Goal: Task Accomplishment & Management: Use online tool/utility

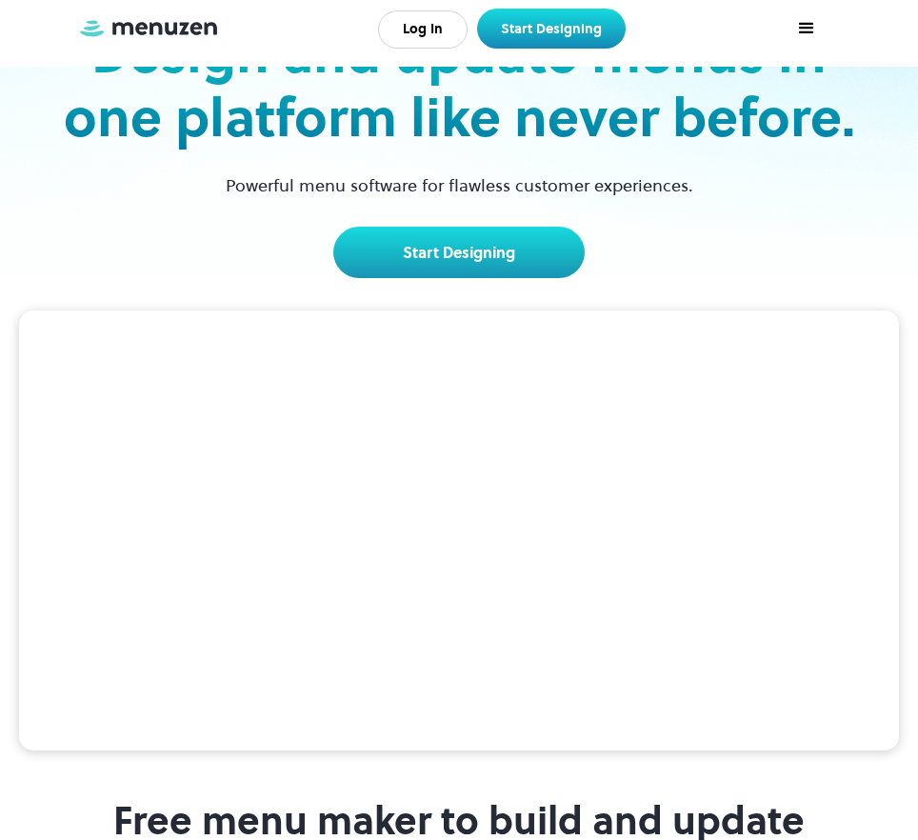
scroll to position [109, 0]
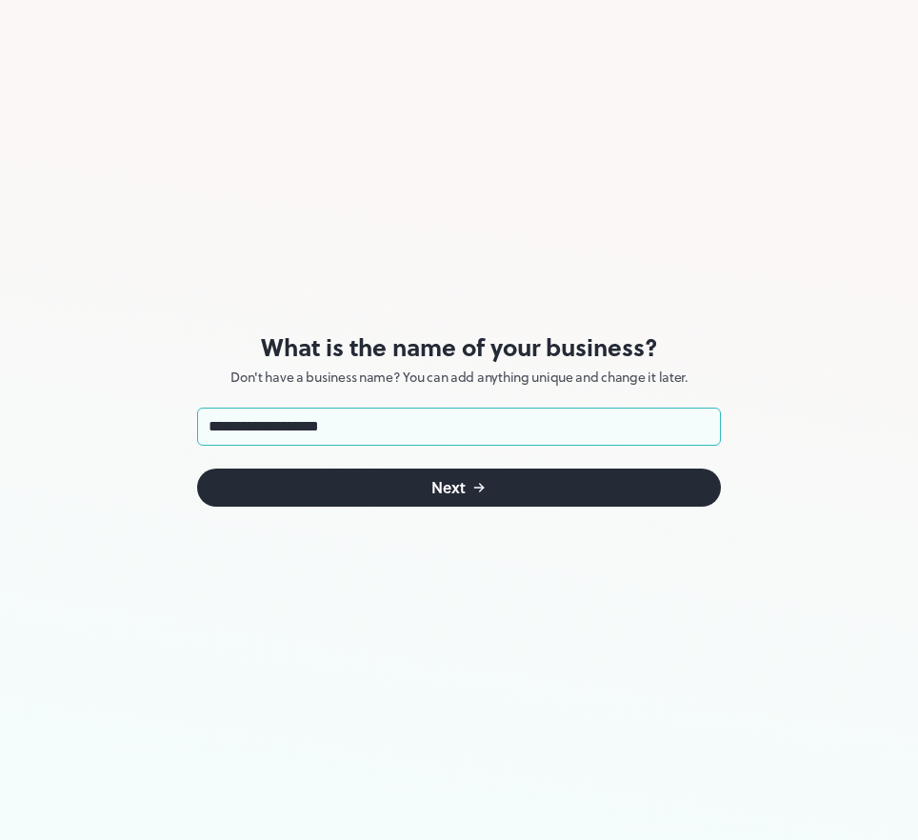
type input "**********"
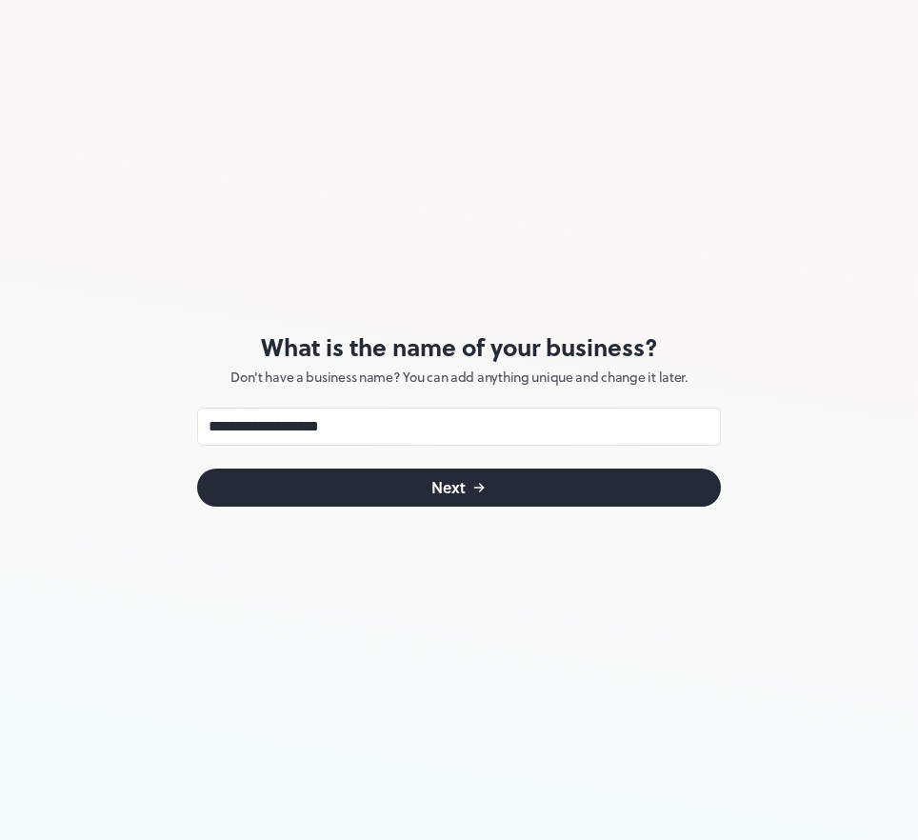
click at [393, 487] on button "Next" at bounding box center [459, 488] width 524 height 38
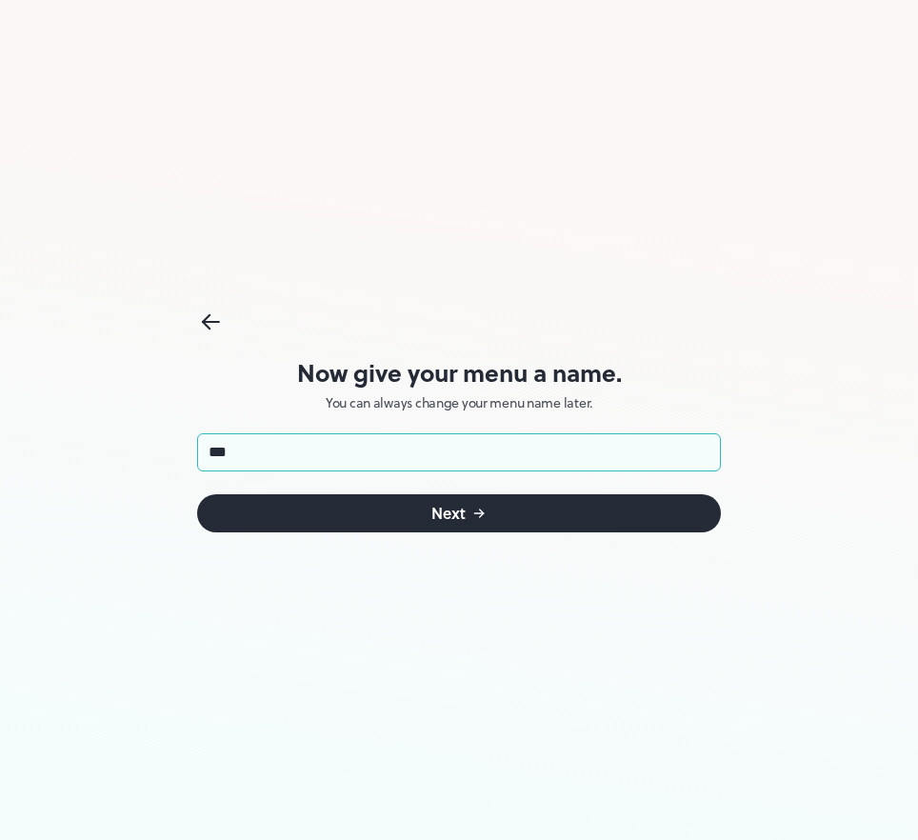
type input "****"
click at [459, 513] on button "Next" at bounding box center [459, 513] width 524 height 38
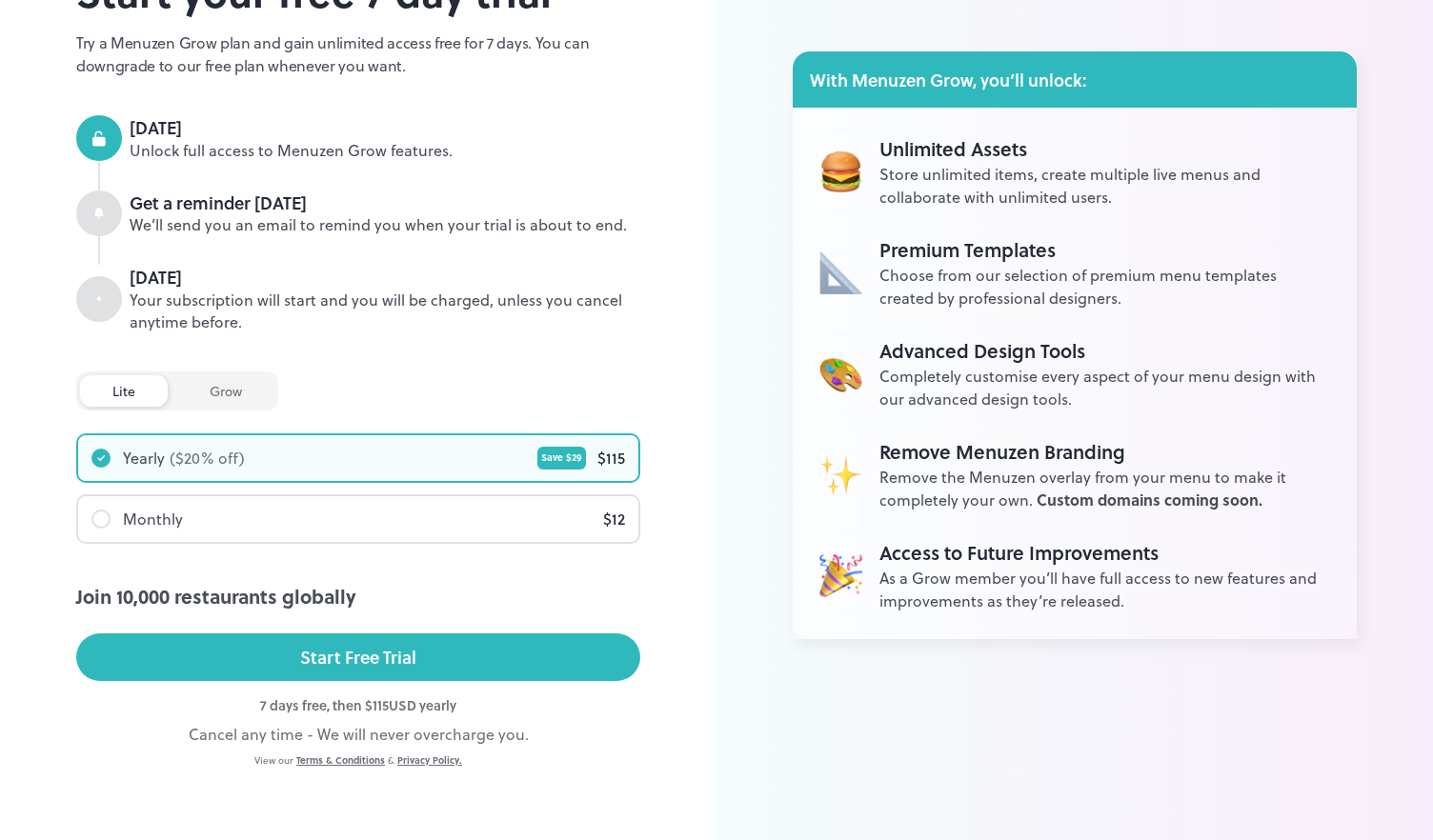
scroll to position [153, 0]
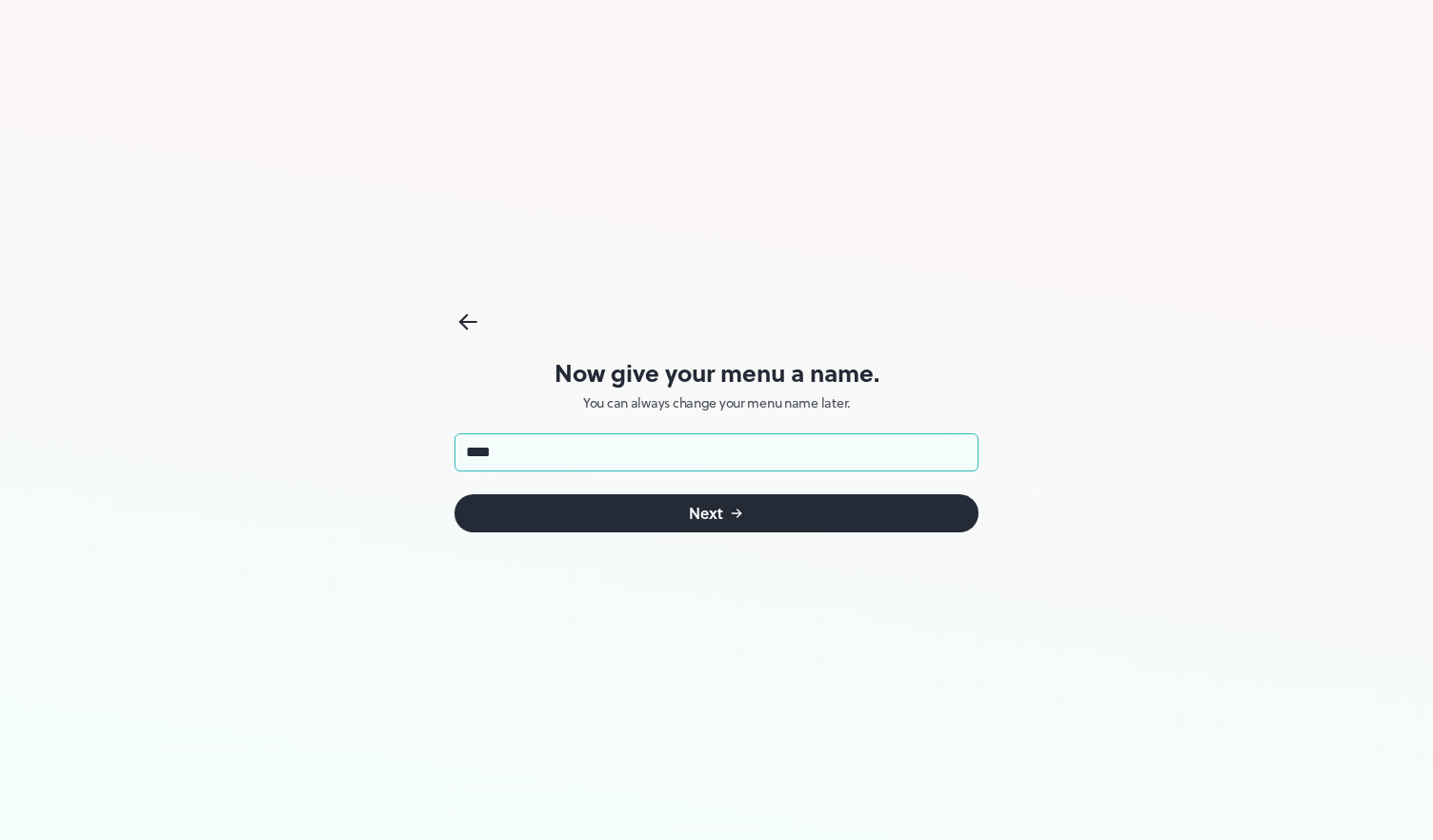
click at [716, 513] on button "Next" at bounding box center [716, 513] width 524 height 38
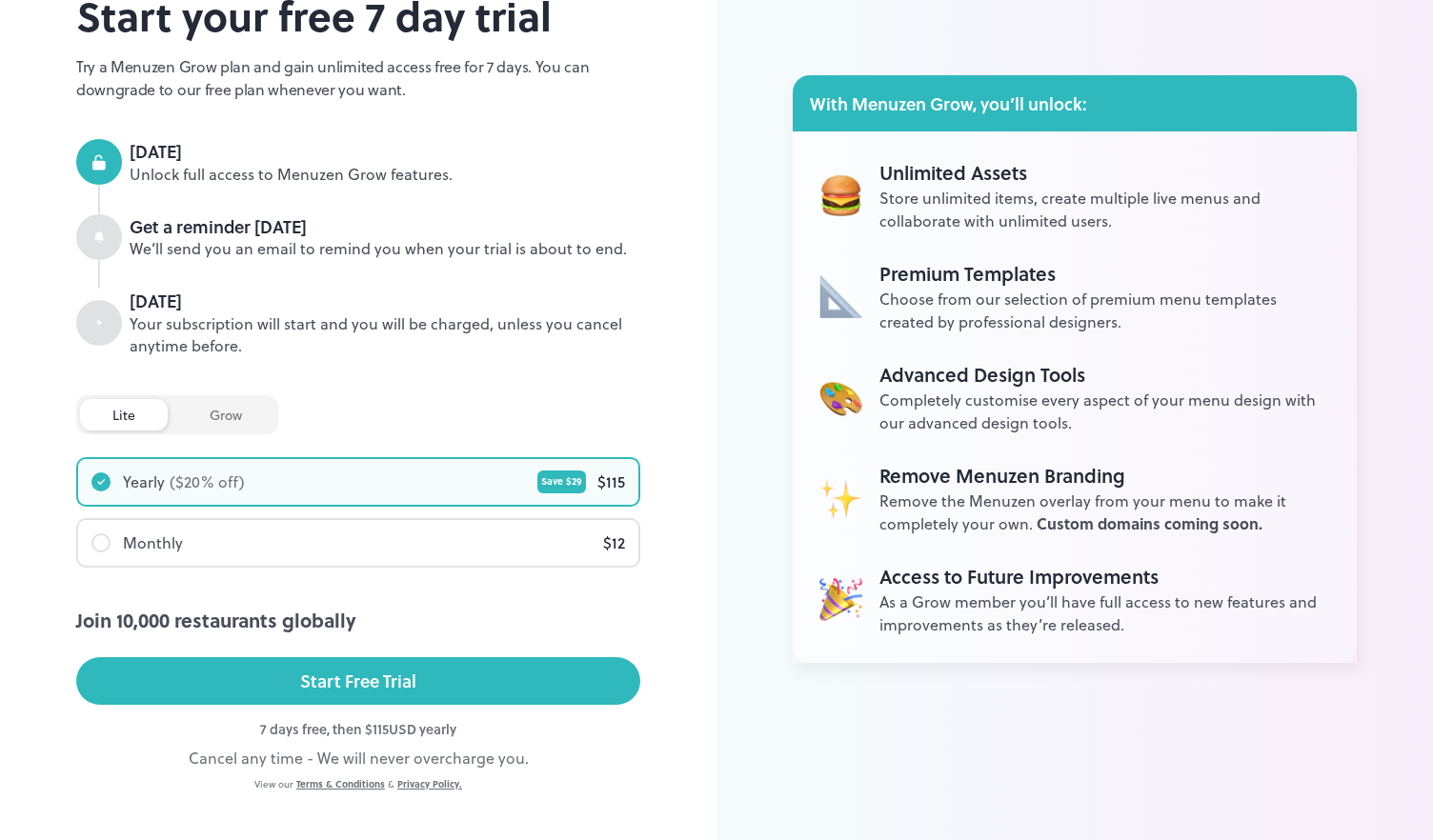
scroll to position [137, 0]
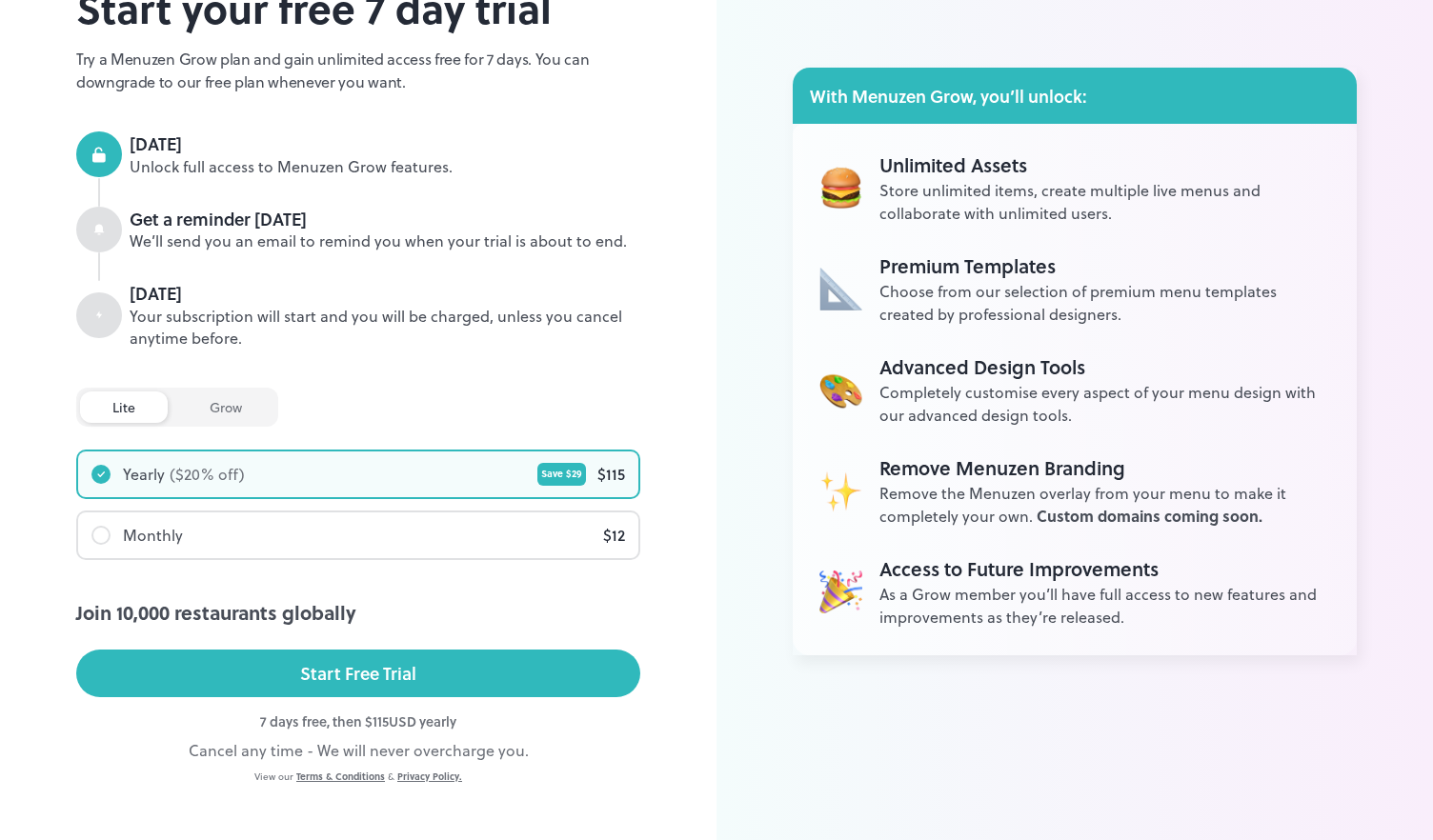
click at [207, 400] on div "grow" at bounding box center [225, 407] width 97 height 31
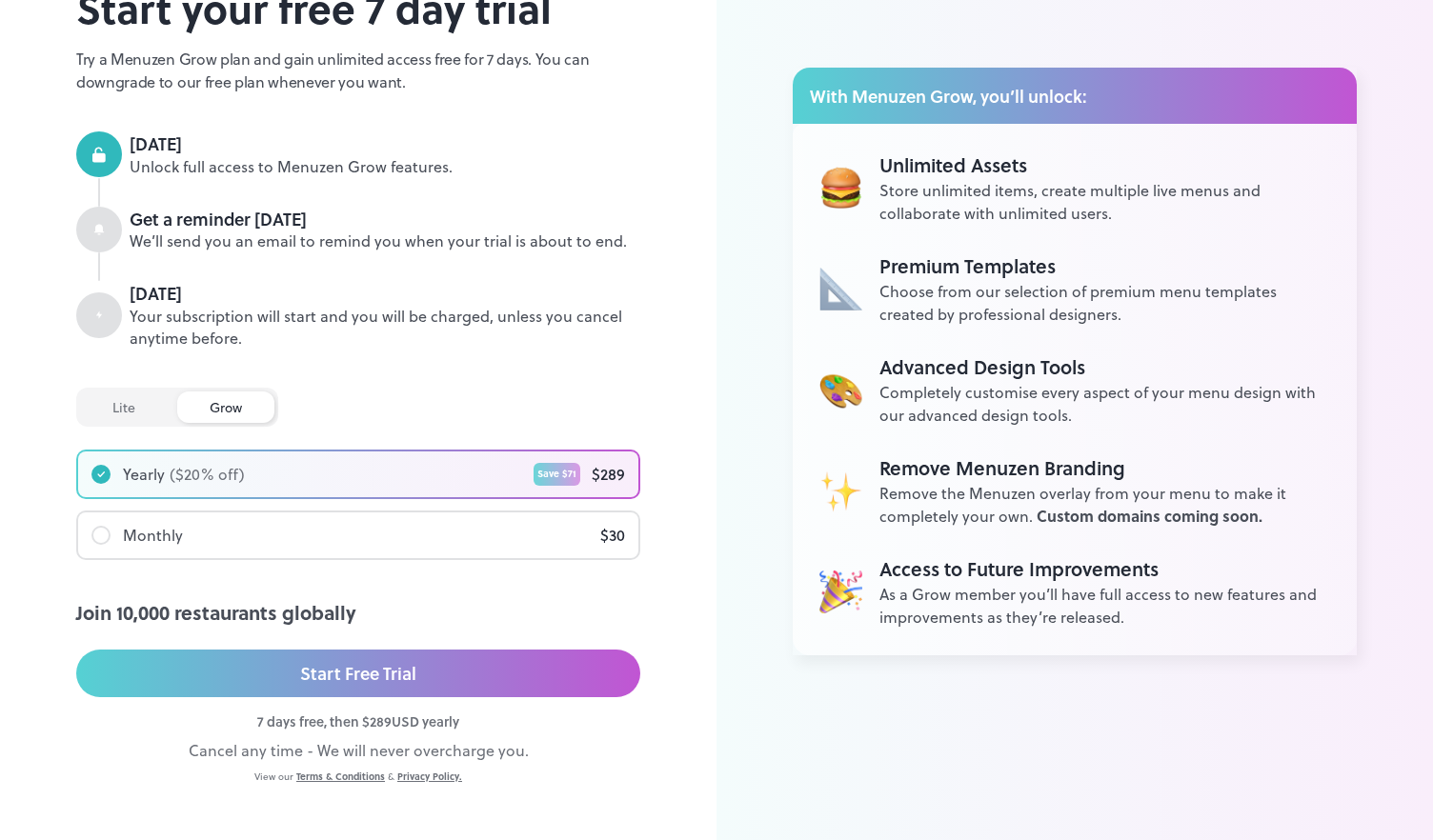
click at [126, 400] on div "lite" at bounding box center [124, 407] width 88 height 31
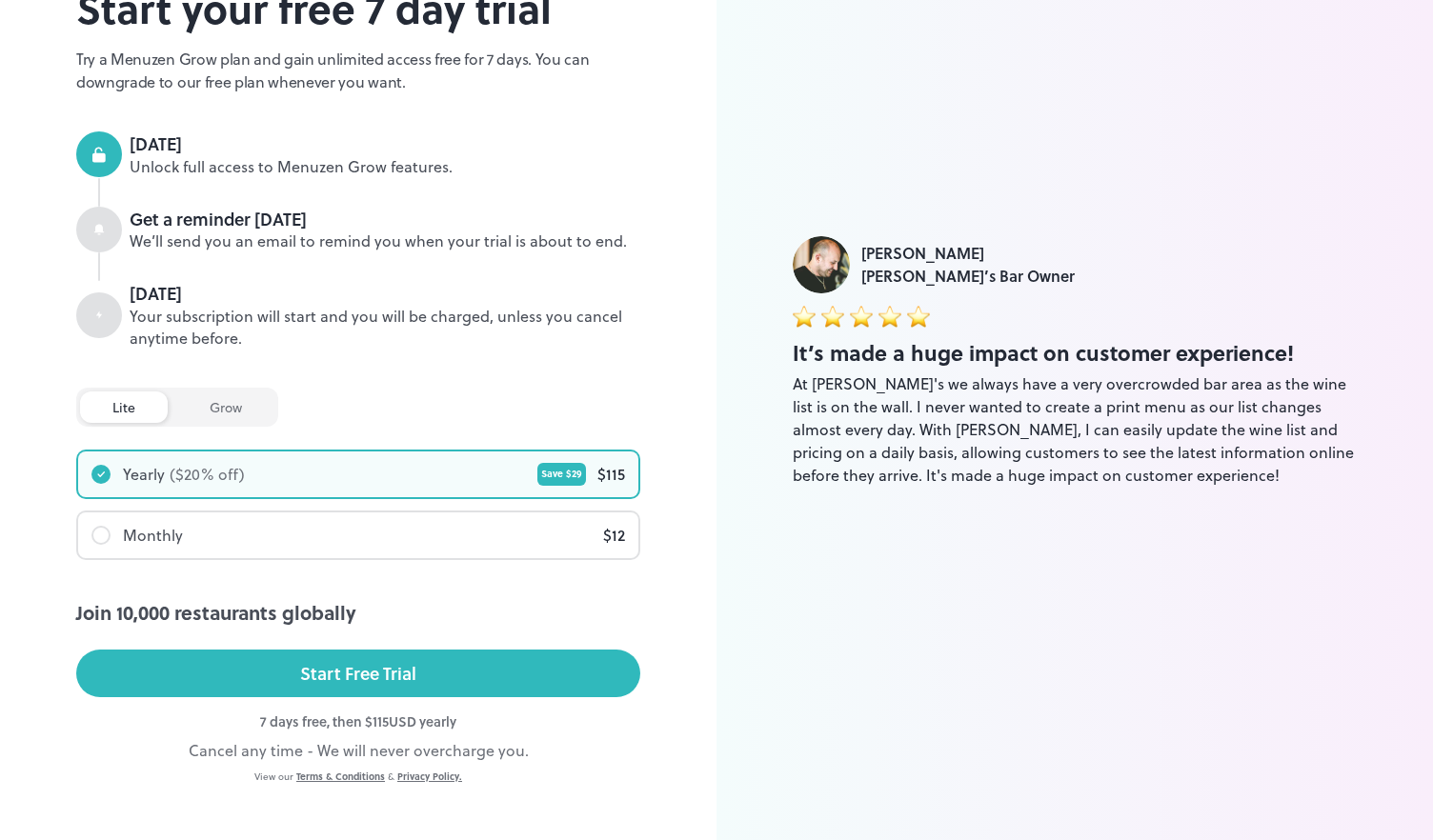
click at [329, 519] on div "Monthly $ 12" at bounding box center [358, 536] width 560 height 46
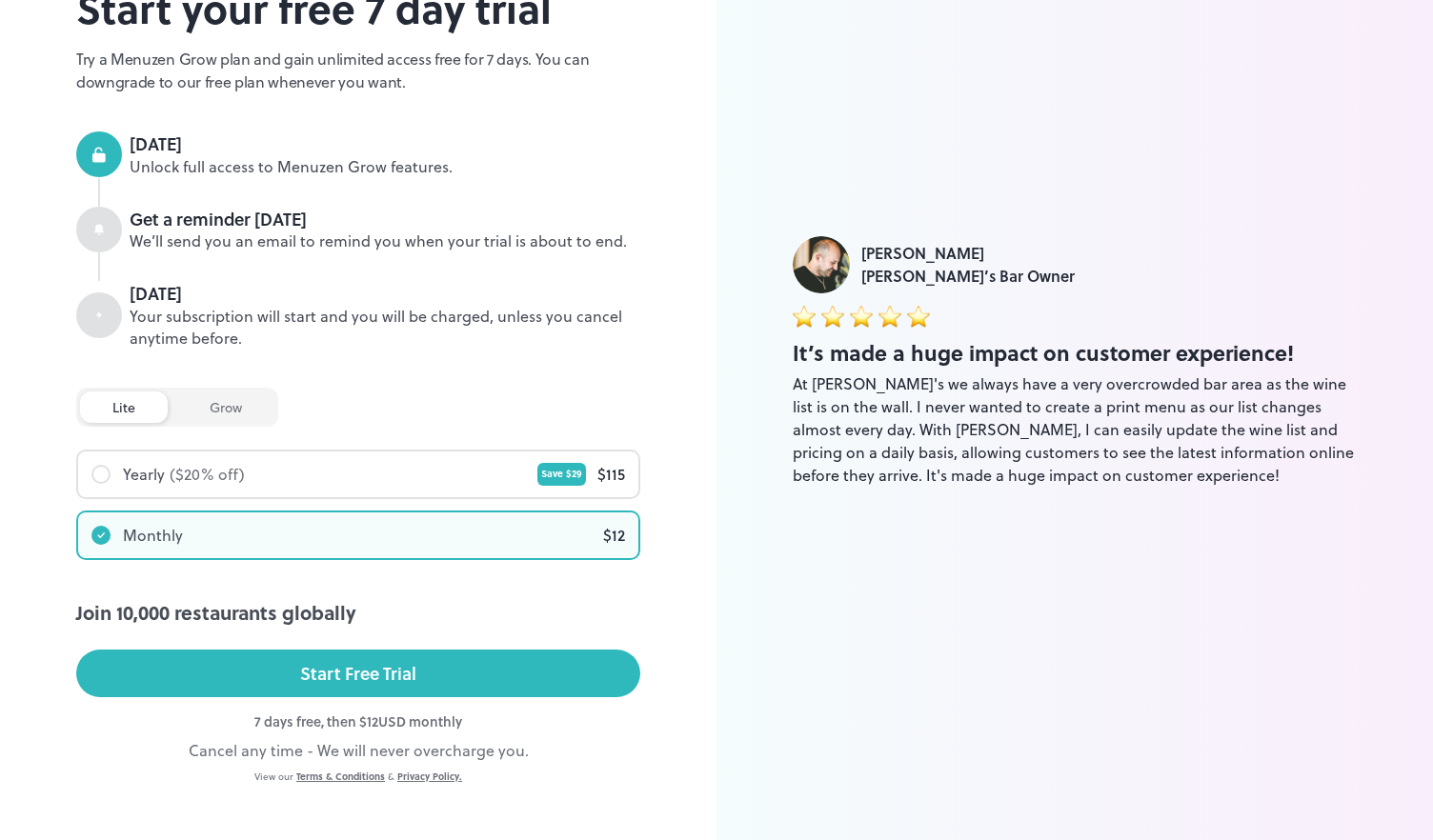
click at [216, 411] on div "grow" at bounding box center [225, 407] width 97 height 31
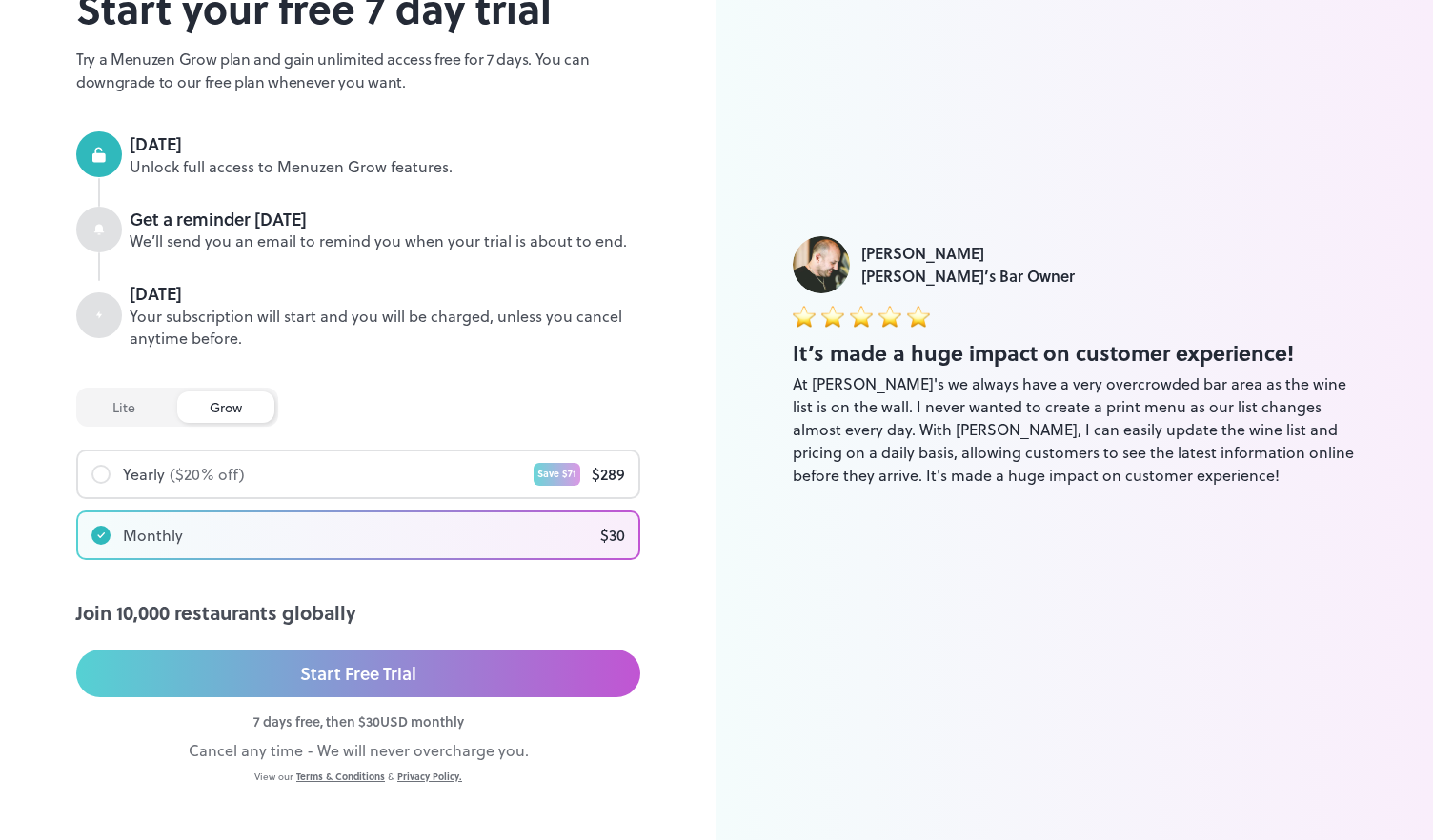
click at [131, 405] on div "lite" at bounding box center [124, 407] width 88 height 31
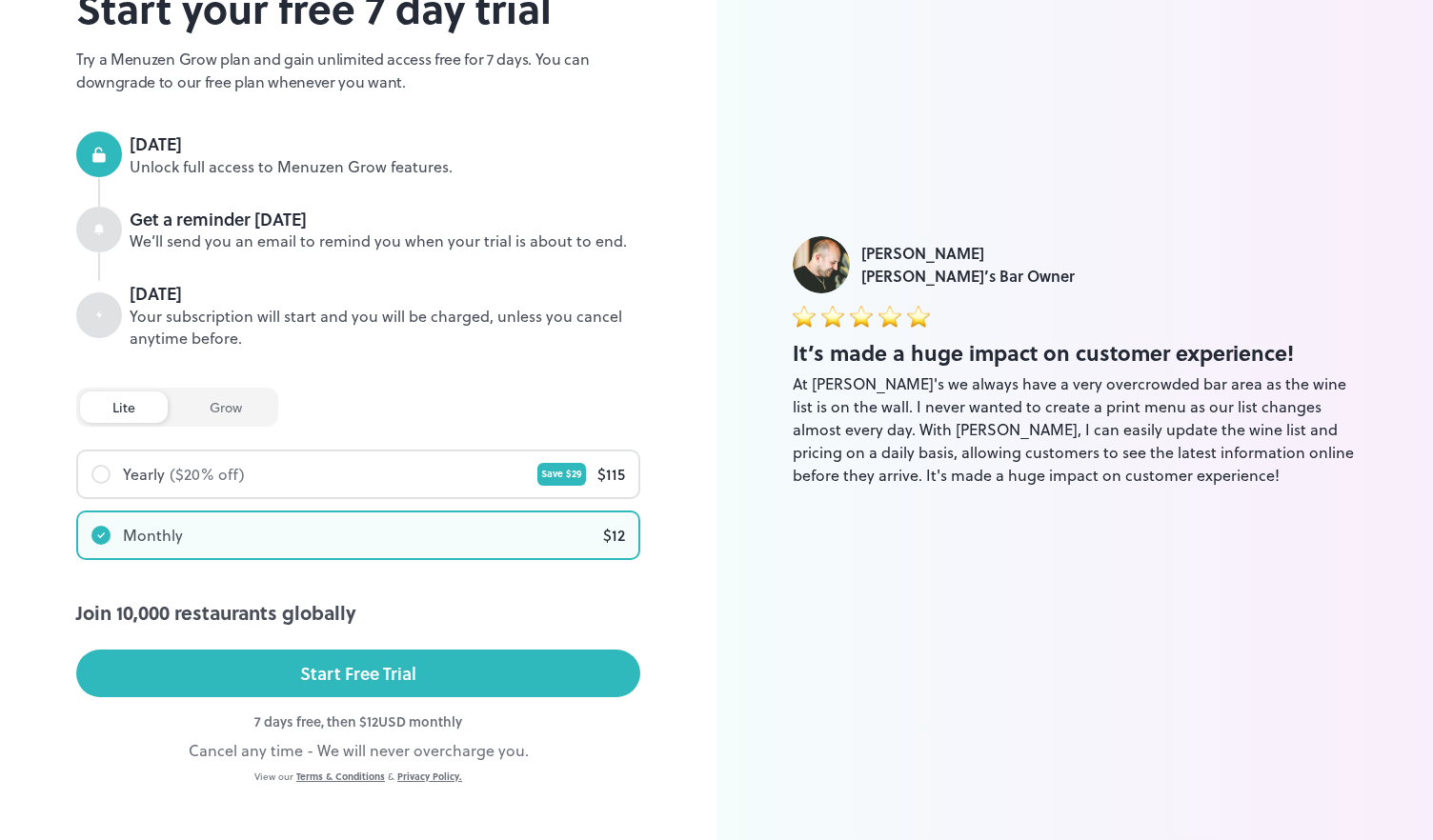
click at [205, 402] on div "grow" at bounding box center [225, 407] width 97 height 31
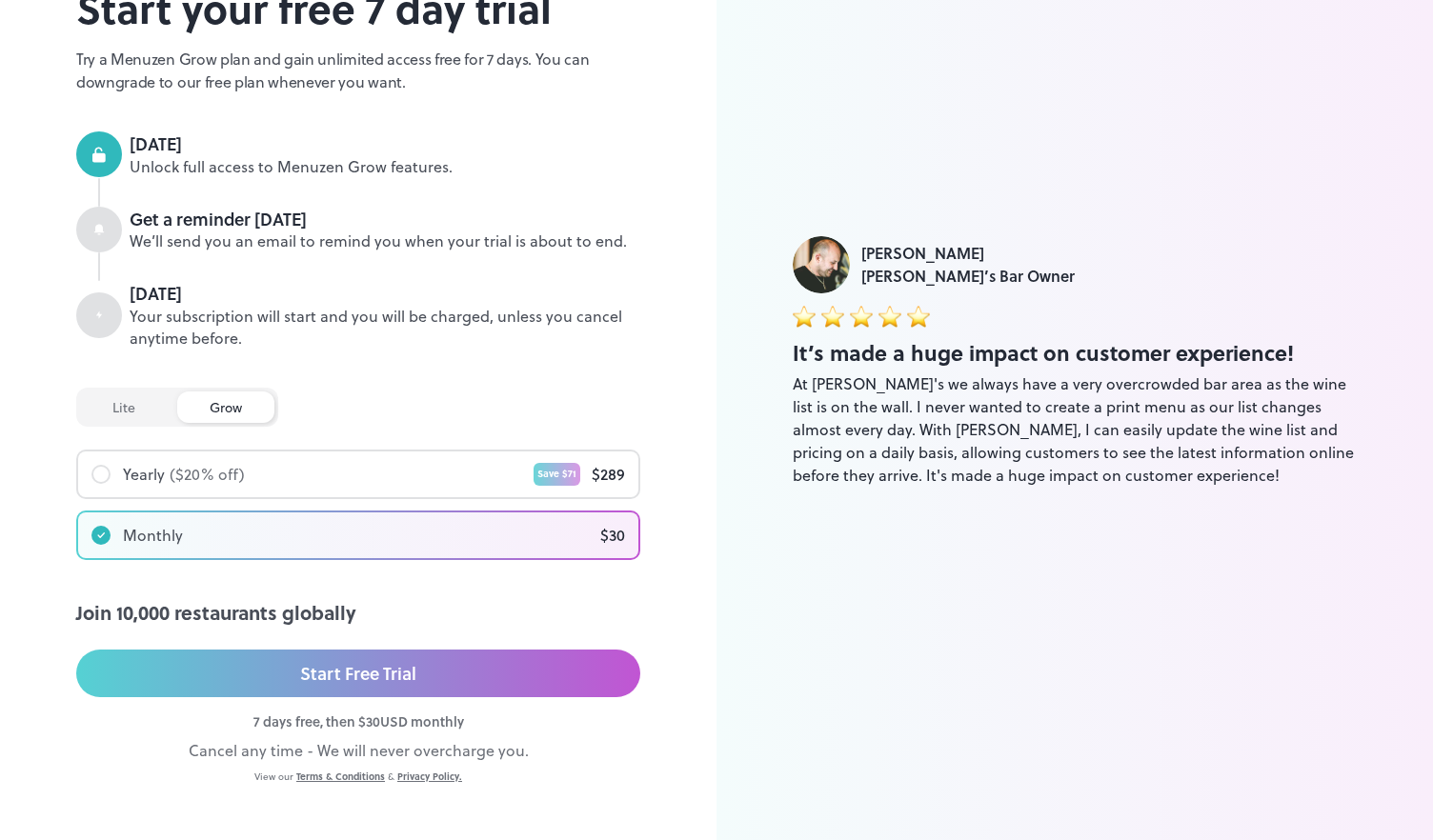
click at [99, 393] on div "lite" at bounding box center [124, 407] width 88 height 31
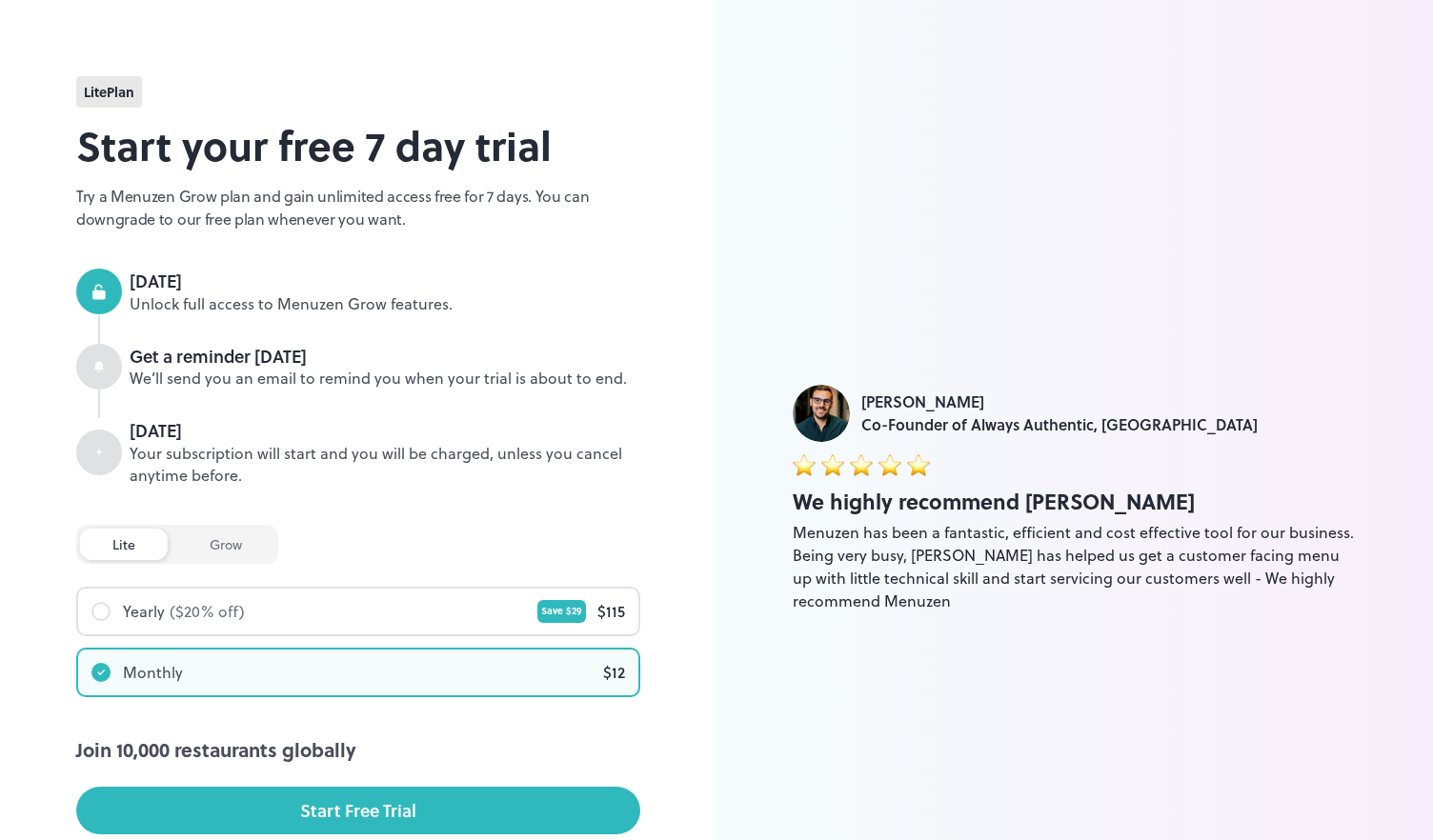
scroll to position [0, 0]
click at [917, 21] on div "Jade Hajj Co-Founder of Always Authentic, Sydney We highly recommend Menuzen Me…" at bounding box center [1074, 498] width 716 height 997
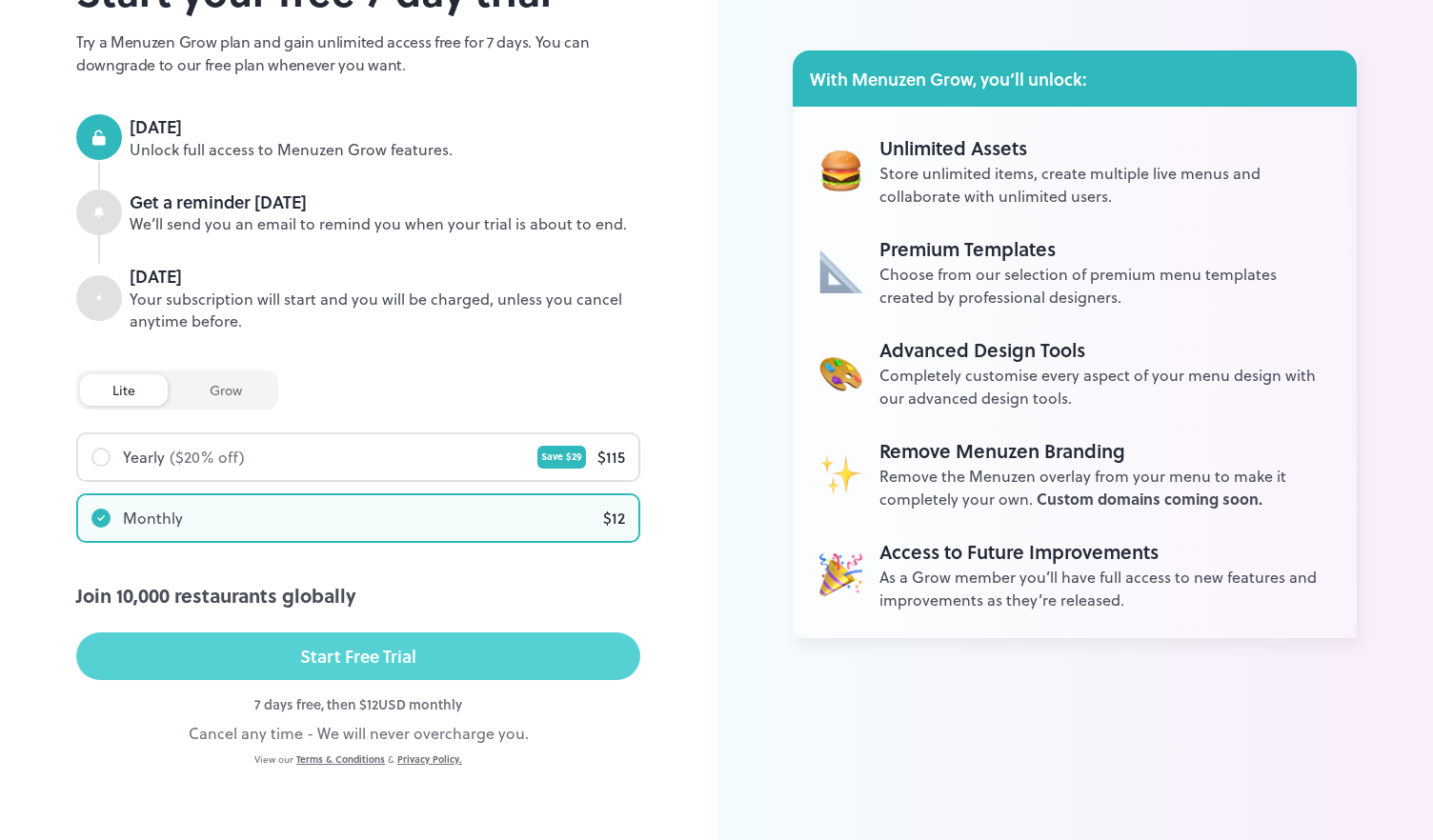
click at [419, 668] on button "Start Free Trial" at bounding box center [358, 657] width 564 height 48
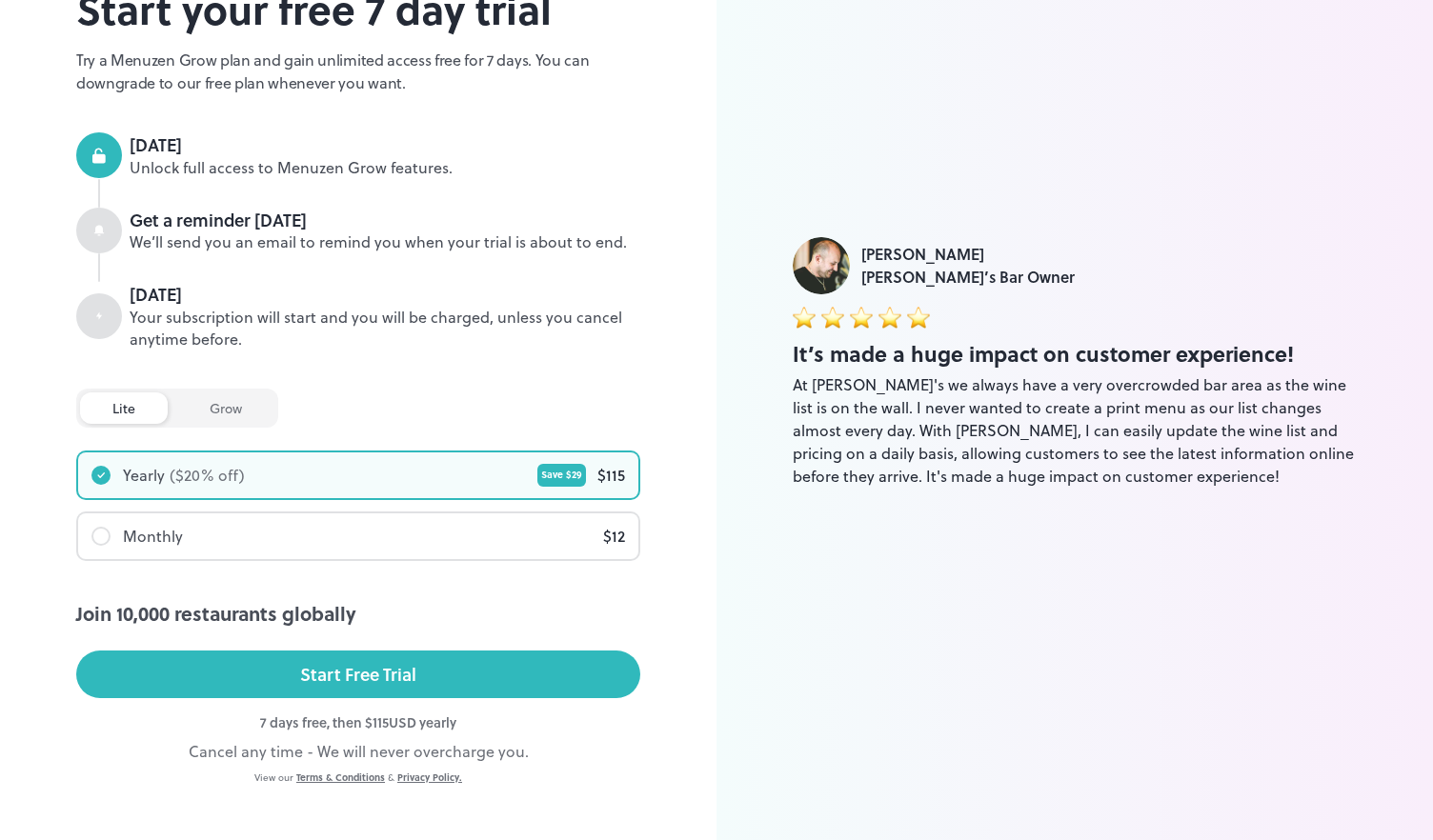
scroll to position [127, 0]
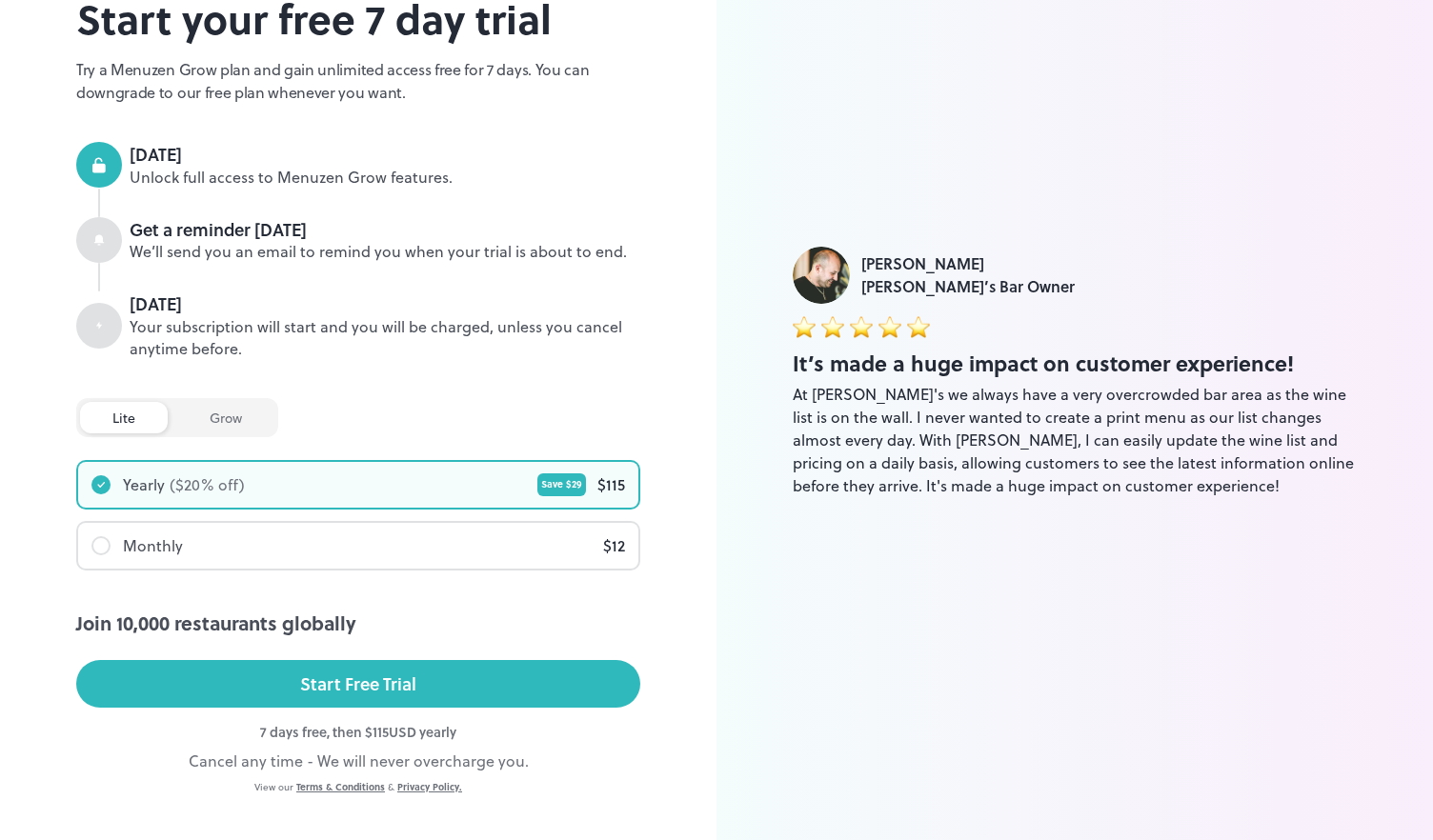
click at [341, 791] on div "lite Plan Start your free 7 day trial Try a Menuzen Grow plan and gain unlimite…" at bounding box center [358, 371] width 716 height 997
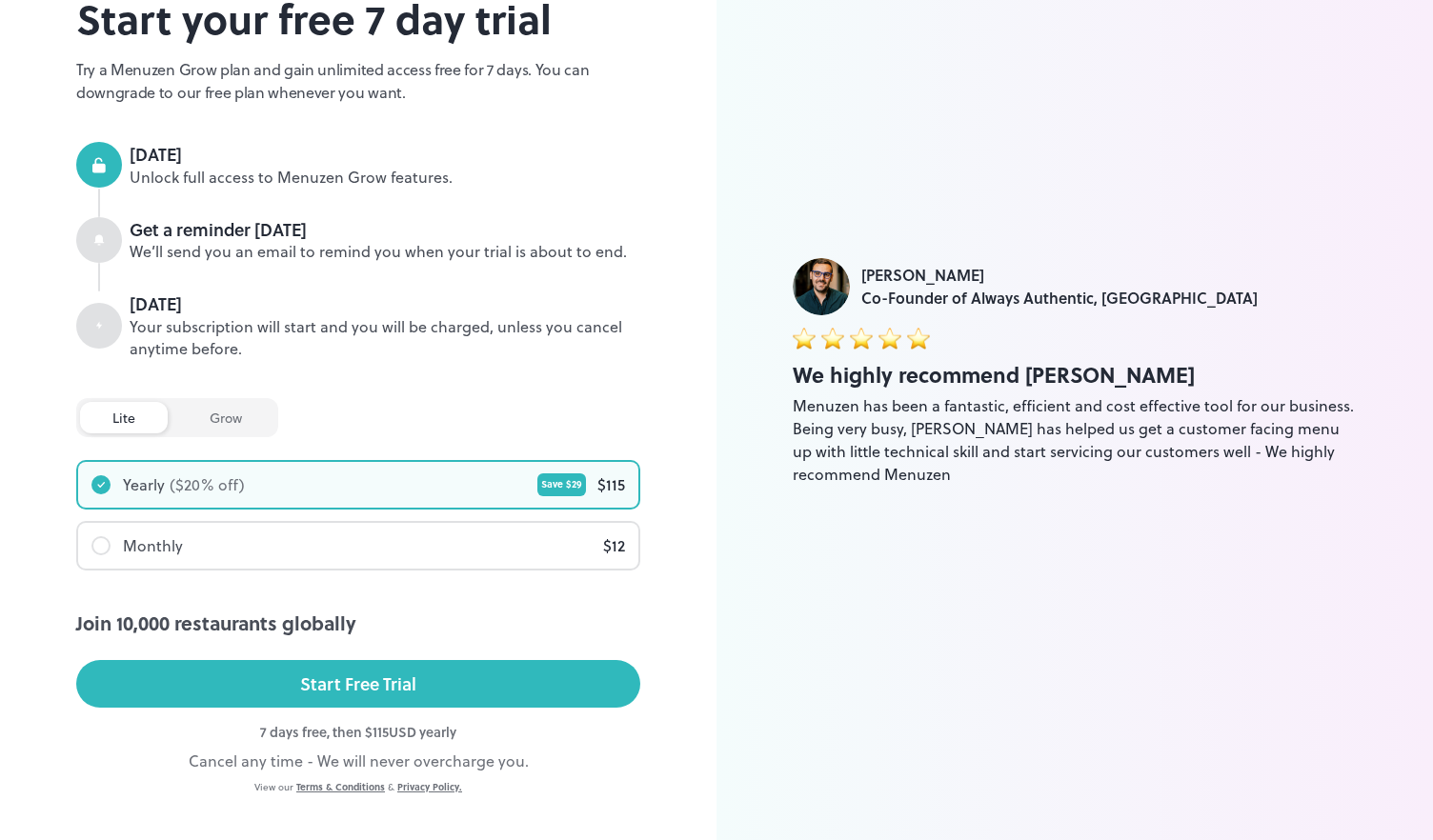
click at [348, 772] on div "lite Plan Start your free 7 day trial Try a Menuzen Grow plan and gain unlimite…" at bounding box center [358, 372] width 564 height 845
click at [348, 780] on link "Terms & Conditions" at bounding box center [340, 786] width 89 height 13
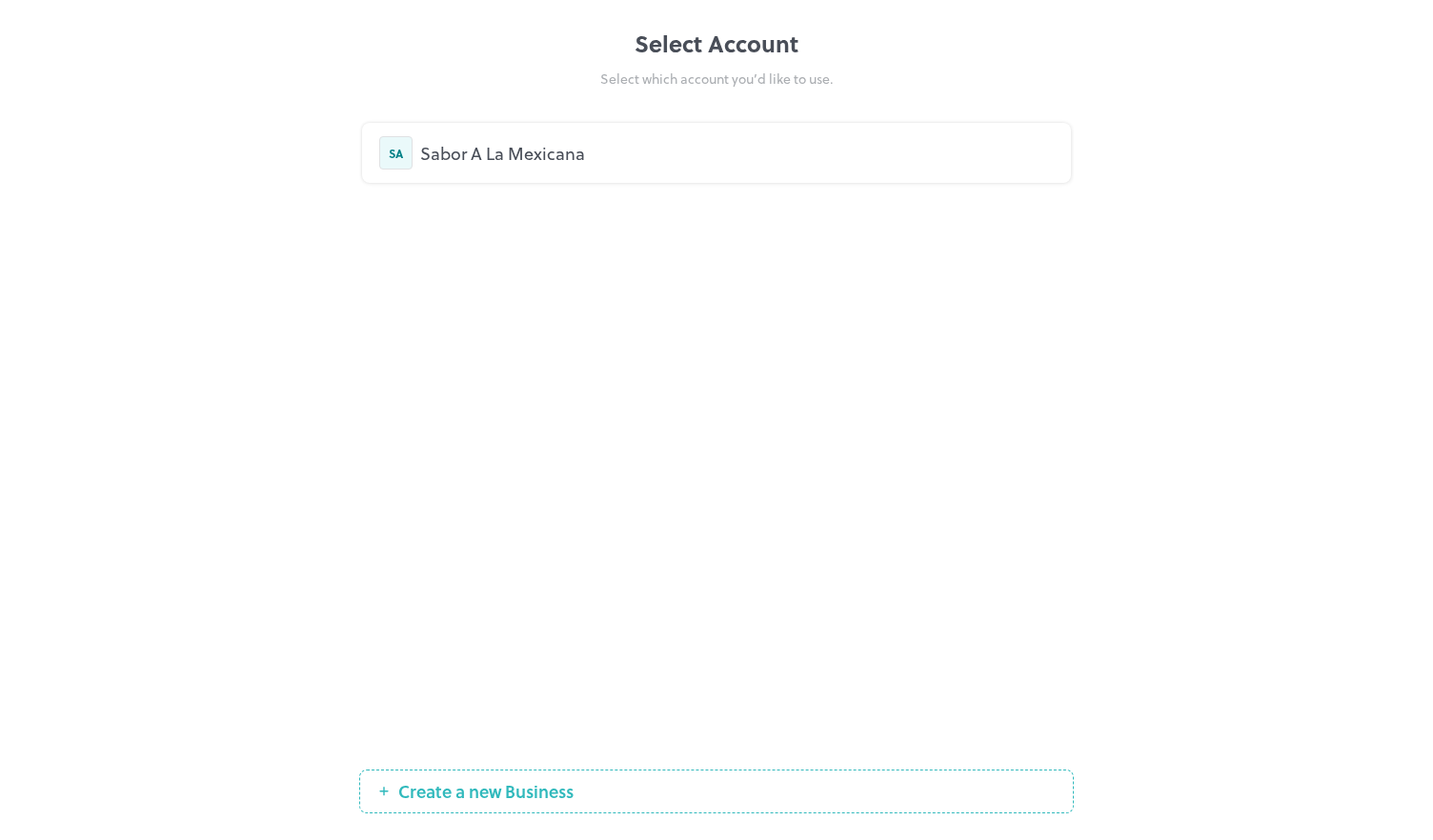
click at [709, 174] on div "SA Sabor A La Mexicana" at bounding box center [716, 153] width 709 height 60
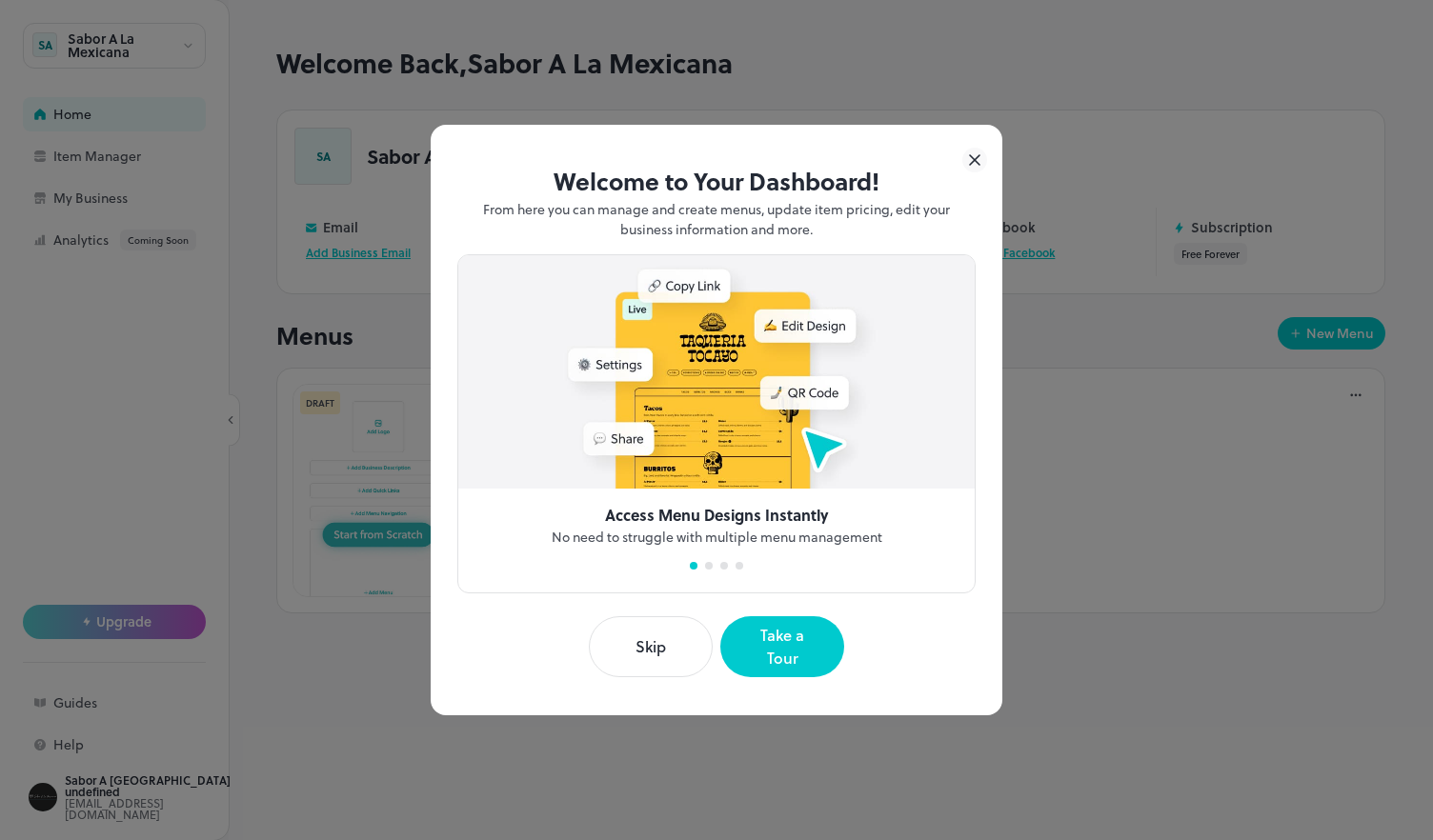
click at [654, 658] on button "Skip" at bounding box center [651, 646] width 124 height 61
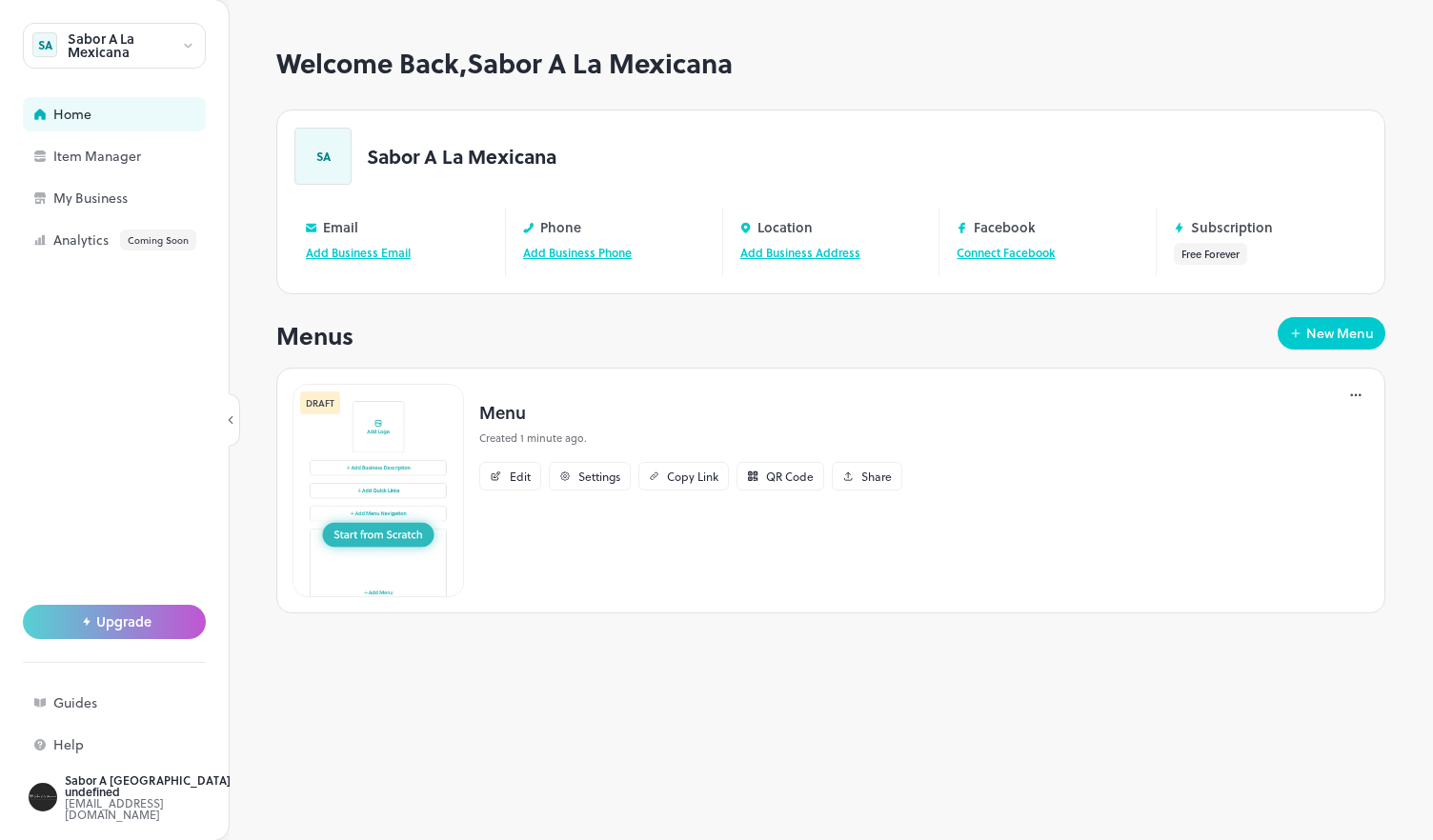
click at [398, 539] on img at bounding box center [377, 490] width 171 height 213
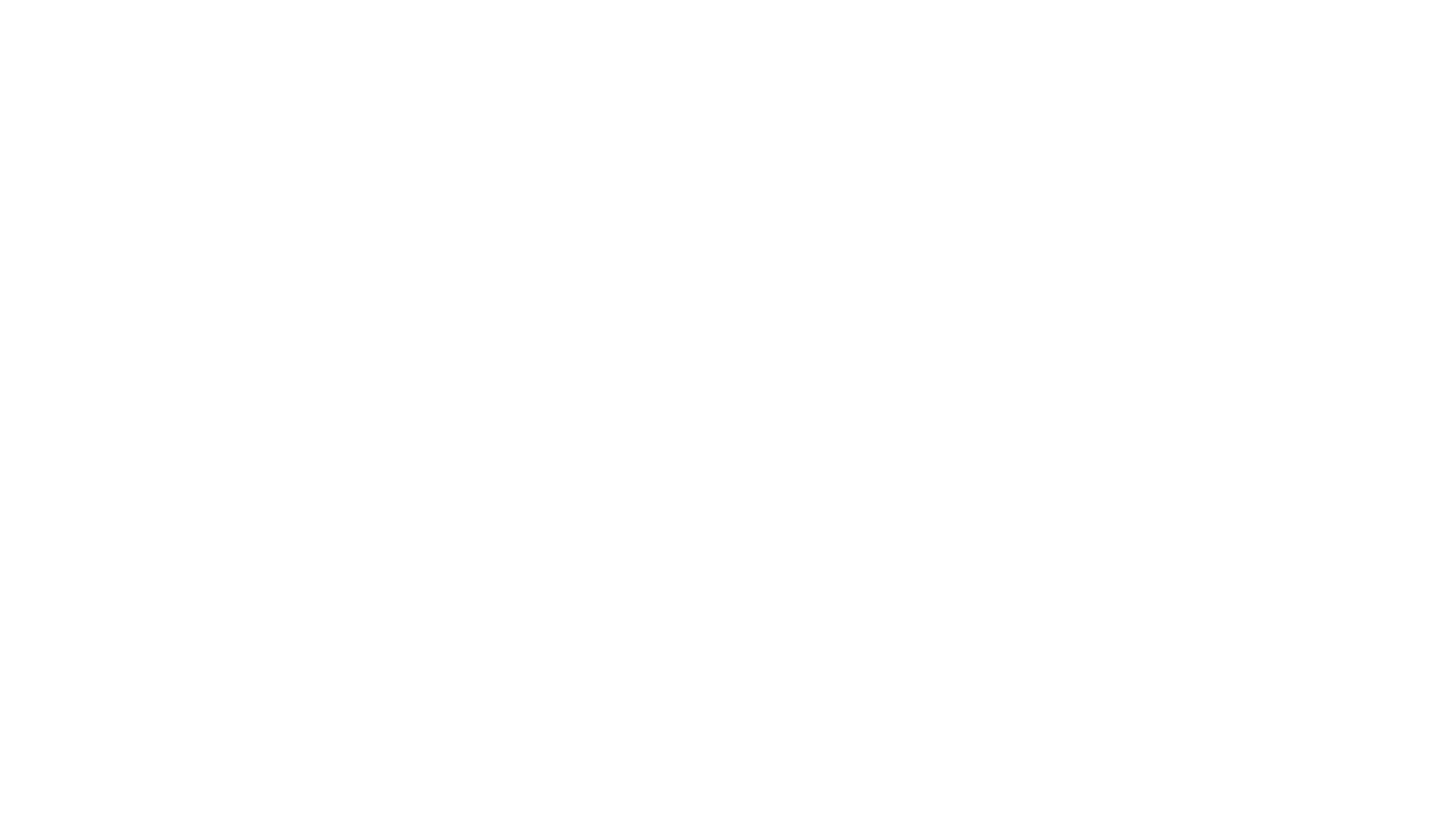
click at [724, 110] on div at bounding box center [716, 420] width 1433 height 840
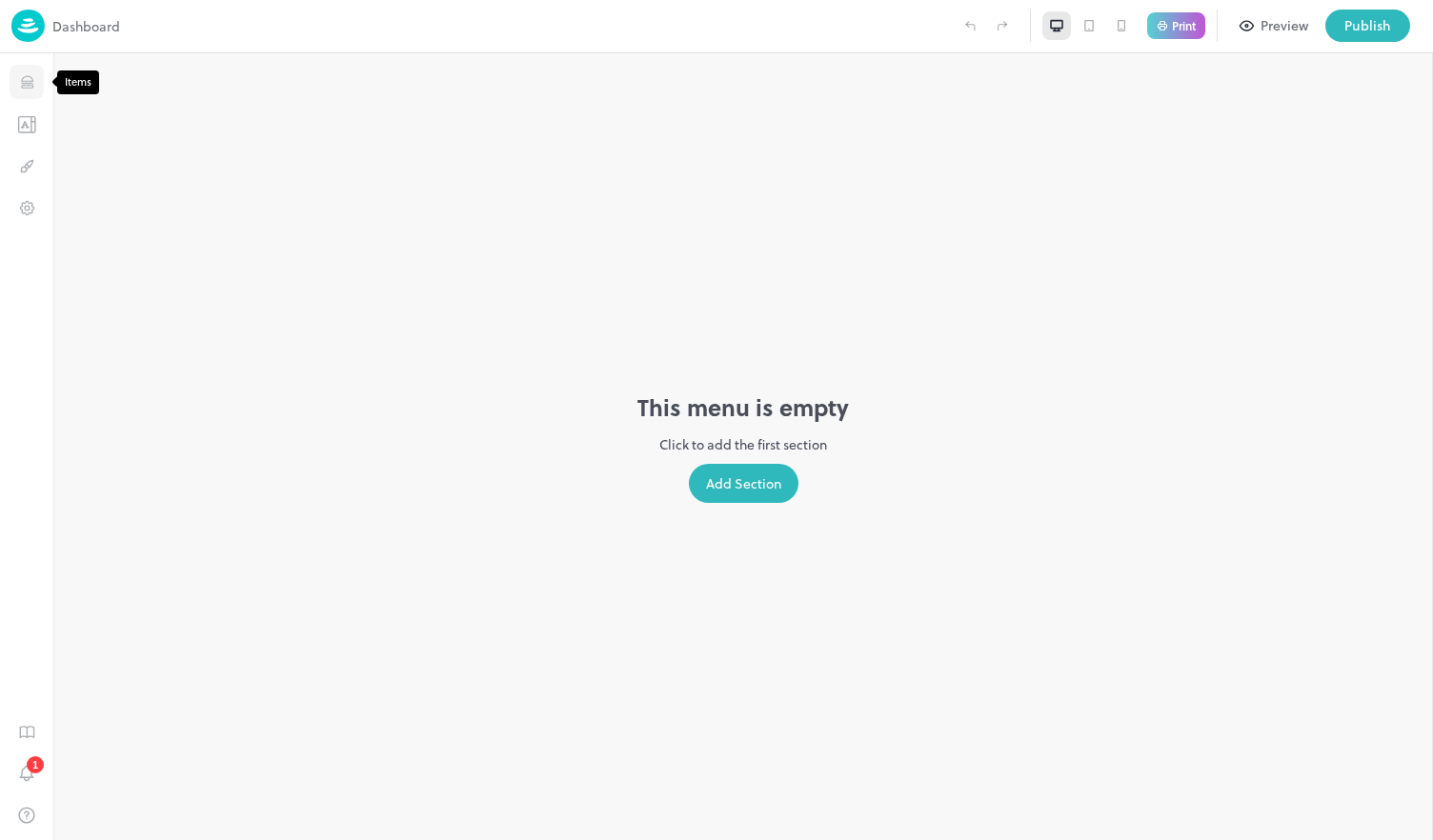
click at [35, 82] on icon "Items" at bounding box center [27, 82] width 18 height 18
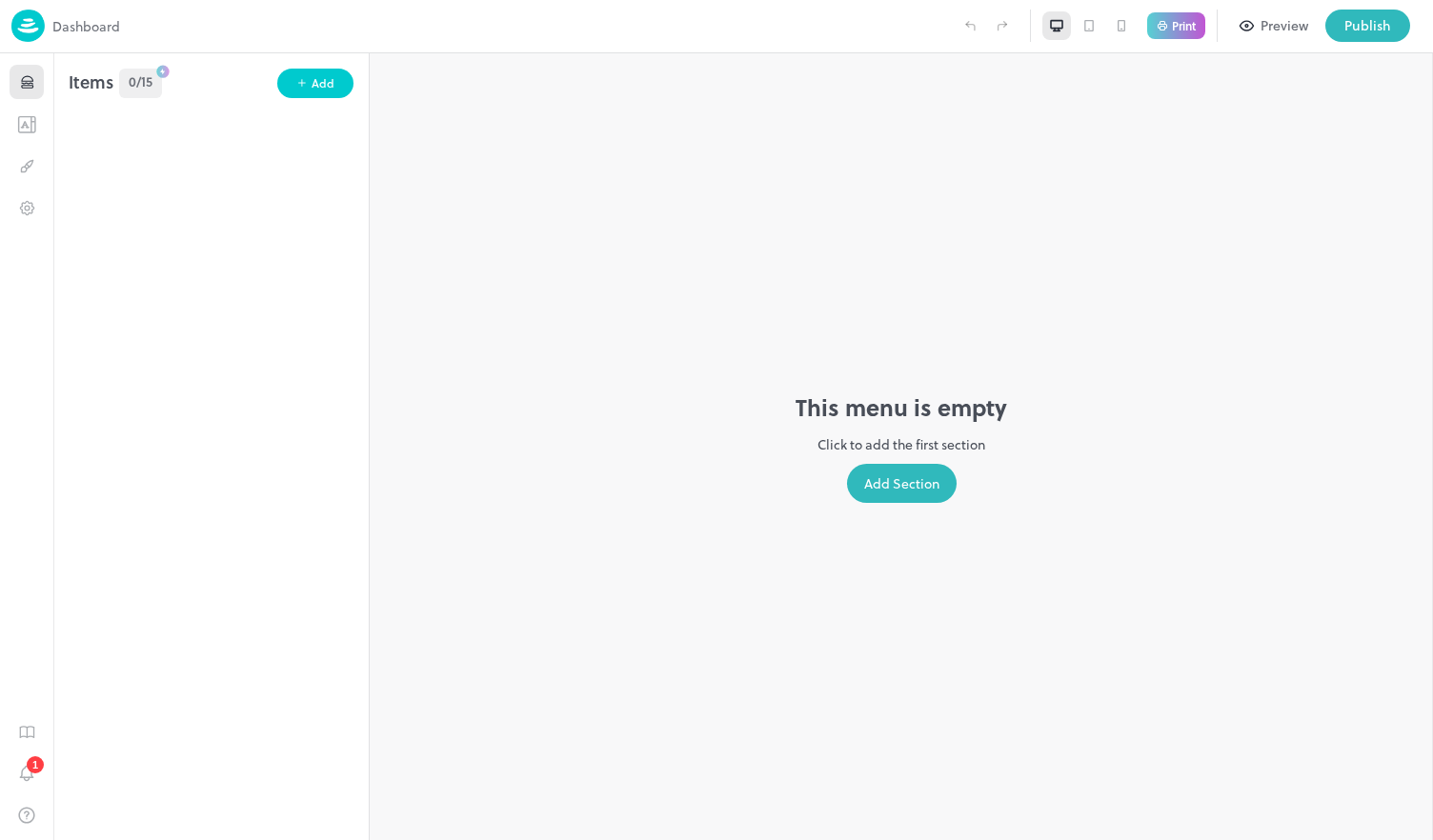
click at [64, 27] on p "Dashboard" at bounding box center [86, 26] width 68 height 20
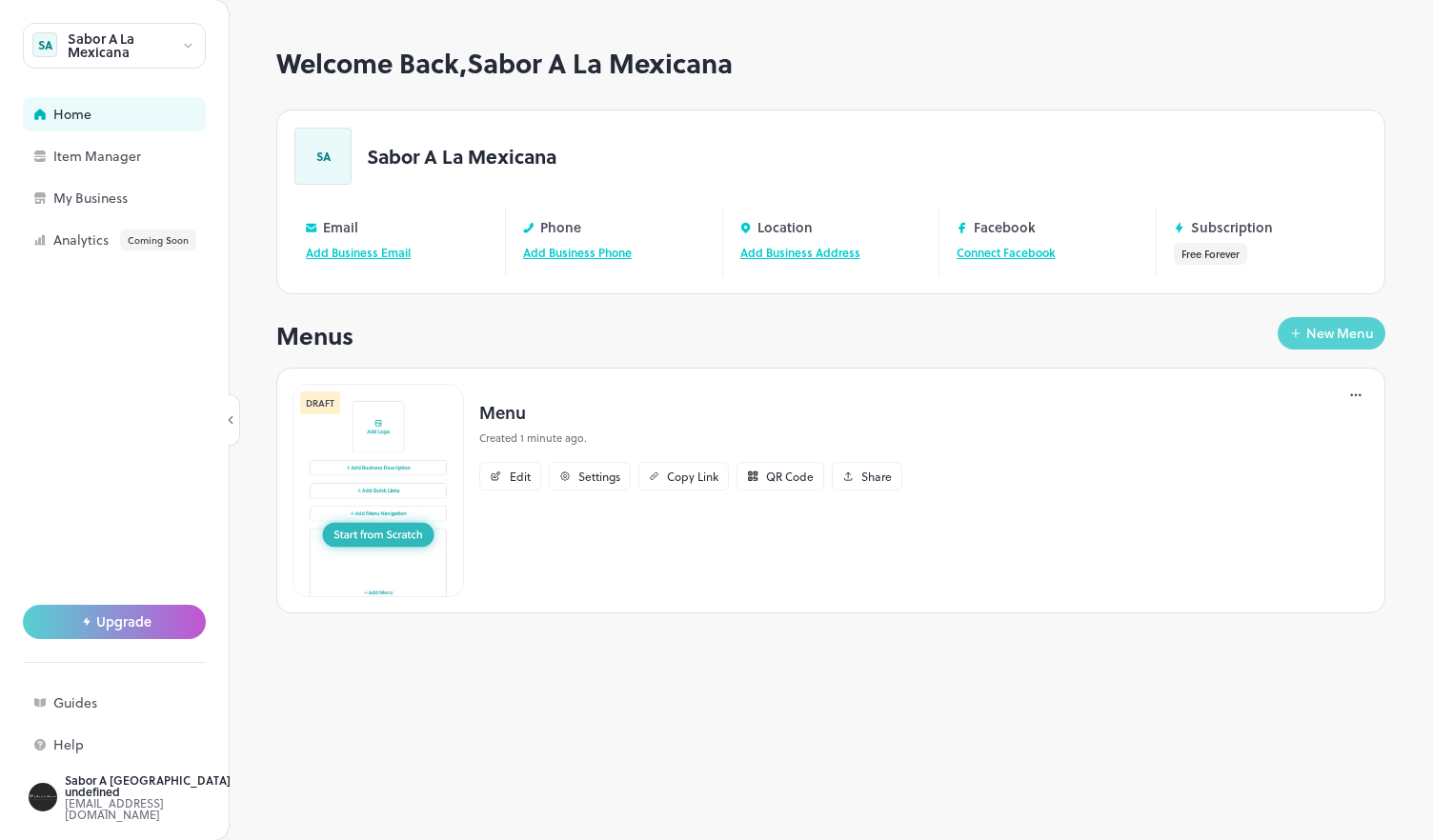
click at [1313, 327] on div "New Menu" at bounding box center [1340, 333] width 68 height 13
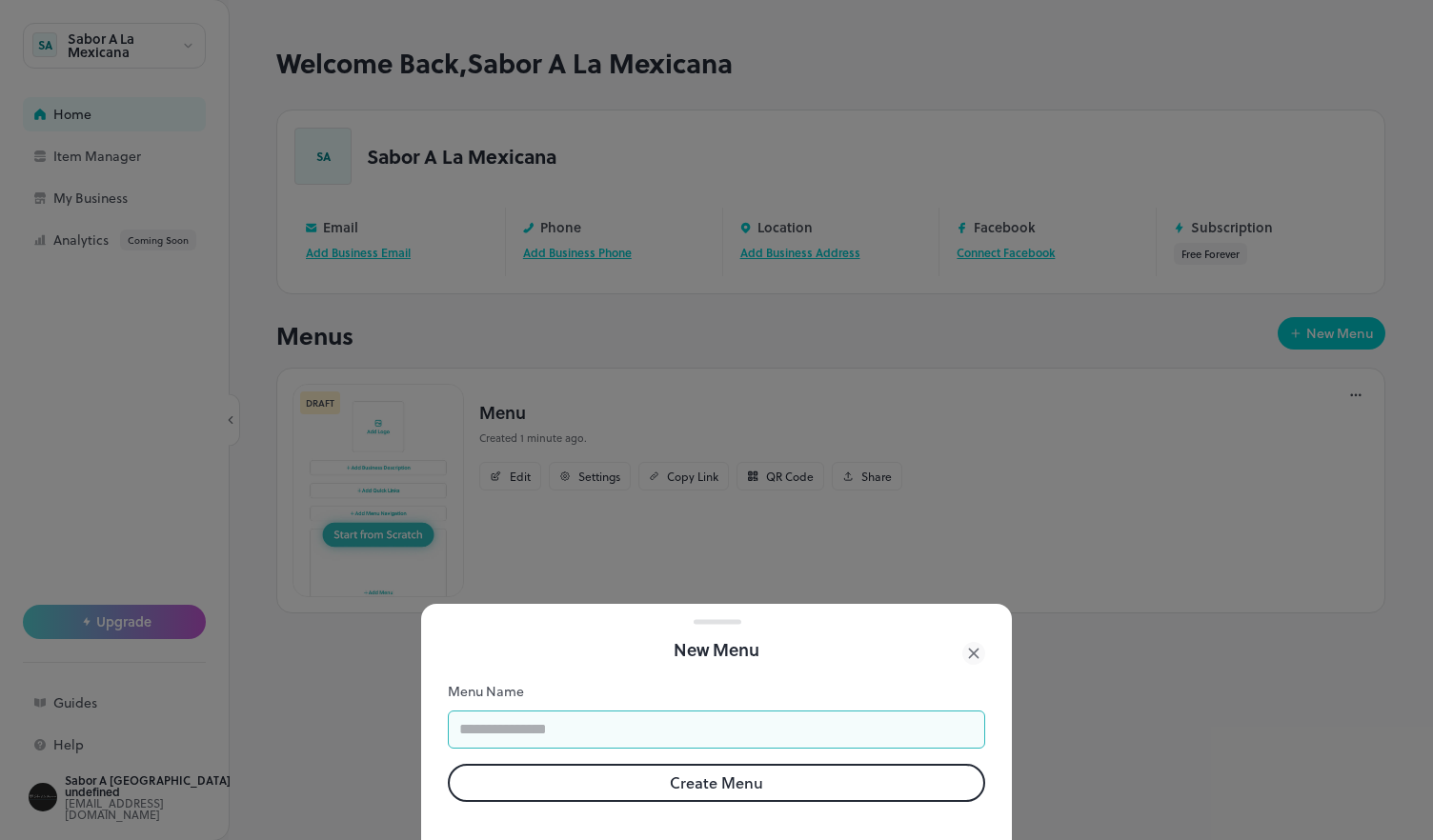
click at [546, 742] on input "text" at bounding box center [716, 730] width 537 height 38
type input "****"
click at [716, 783] on button "Create Menu" at bounding box center [716, 783] width 537 height 38
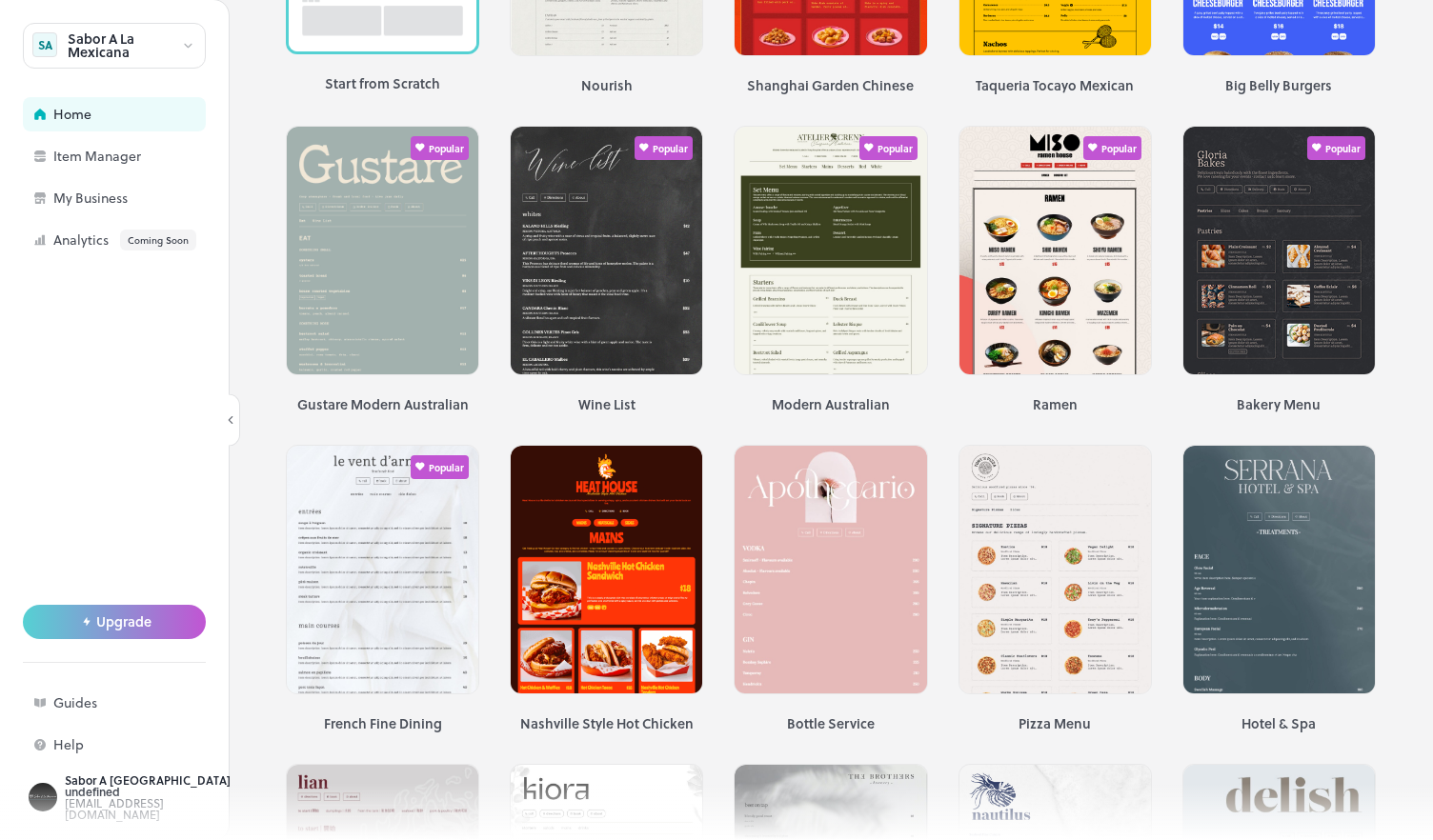
scroll to position [298, 0]
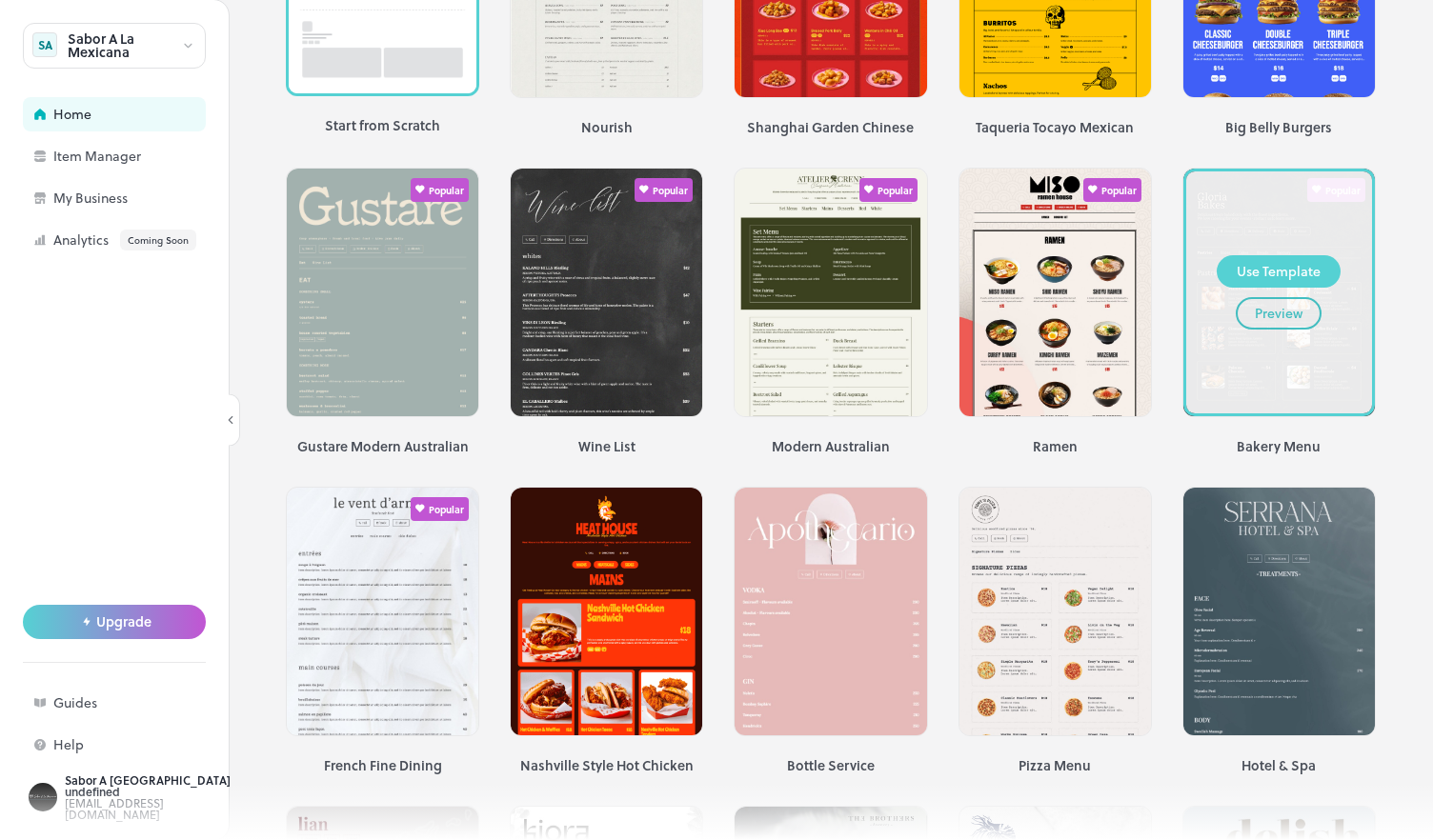
click at [1286, 262] on div "Use Template" at bounding box center [1279, 271] width 84 height 21
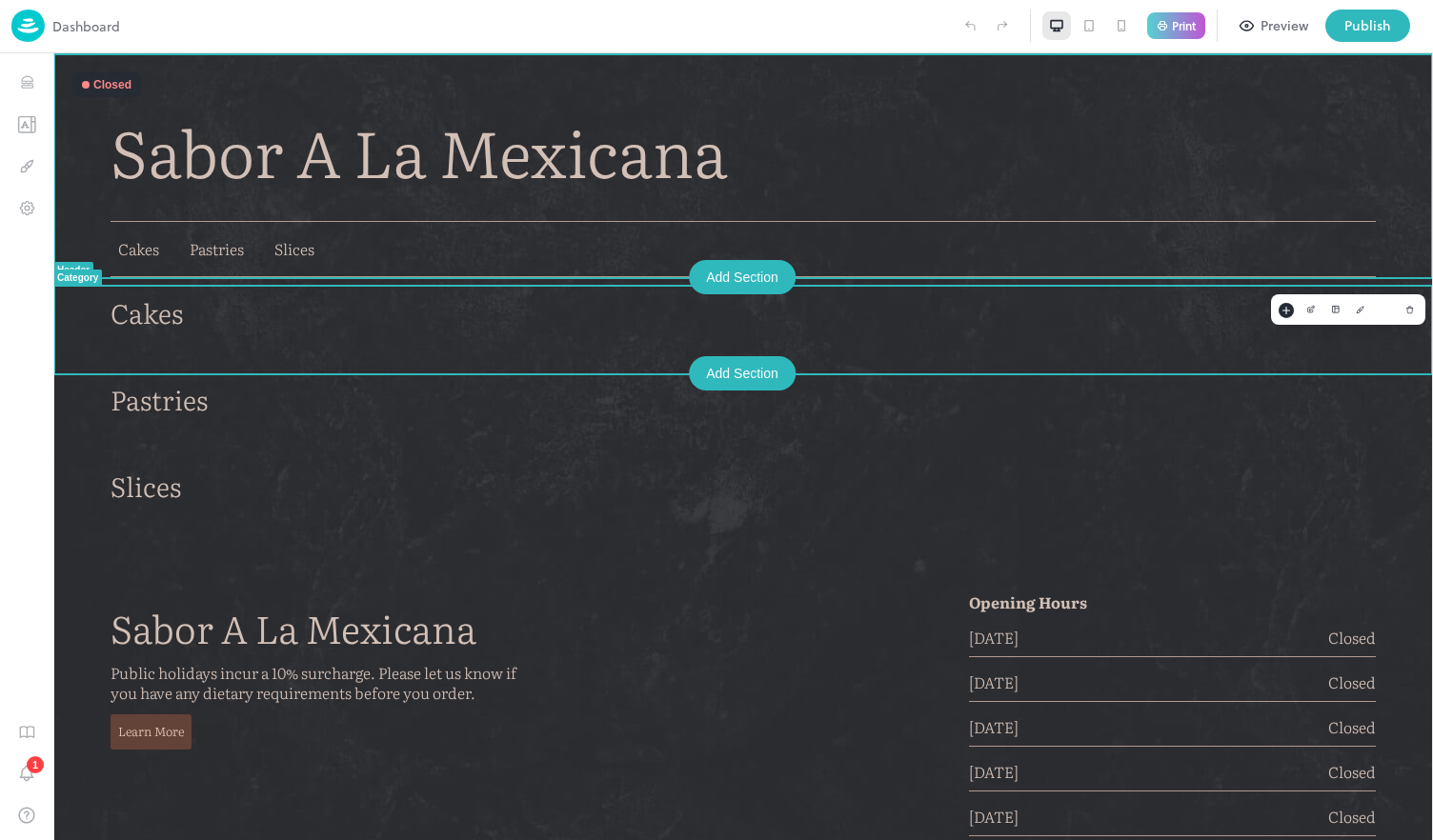
click at [574, 298] on p "Cakes" at bounding box center [743, 312] width 1265 height 33
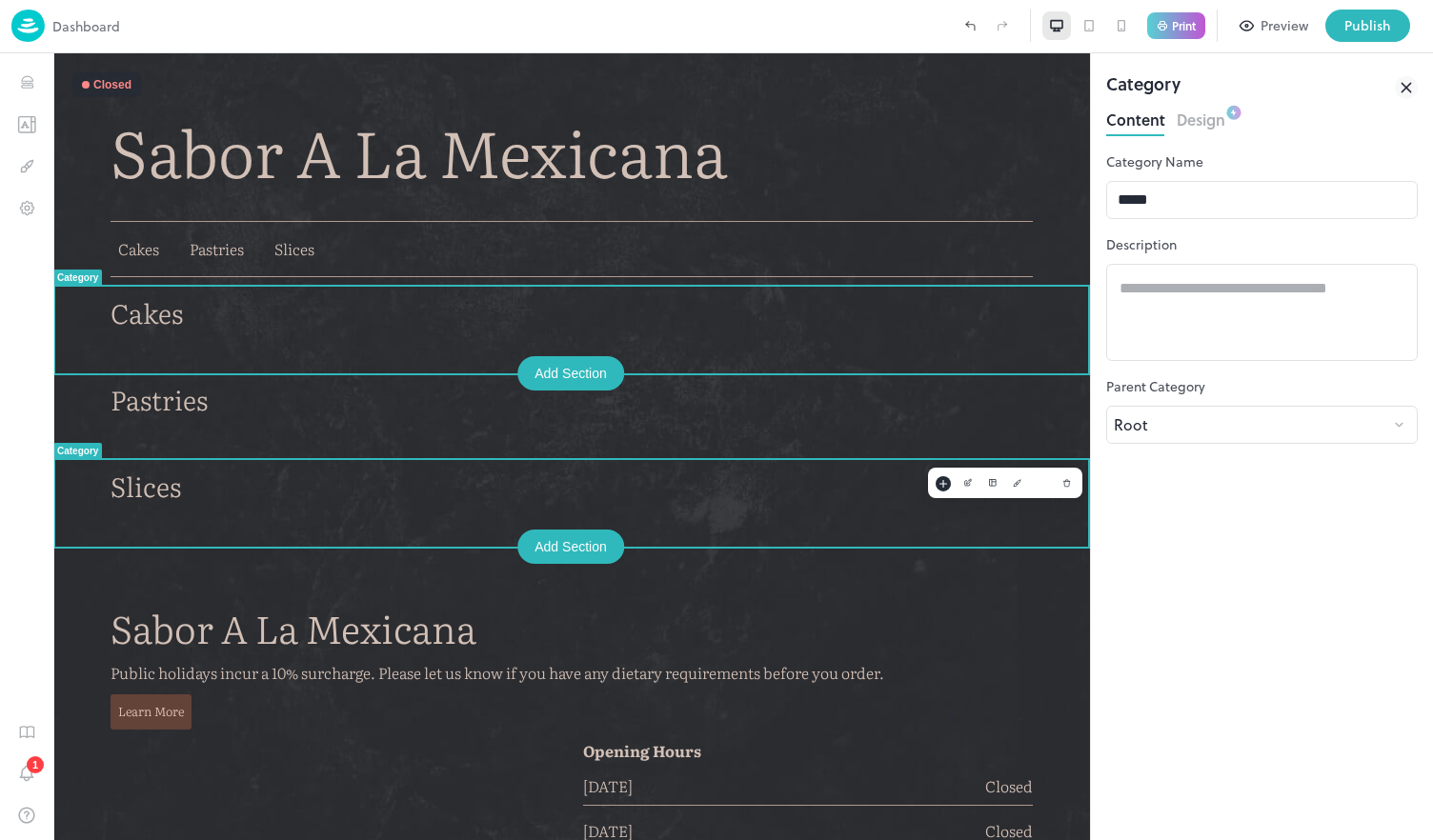
click at [564, 550] on div "Add Section" at bounding box center [570, 547] width 107 height 34
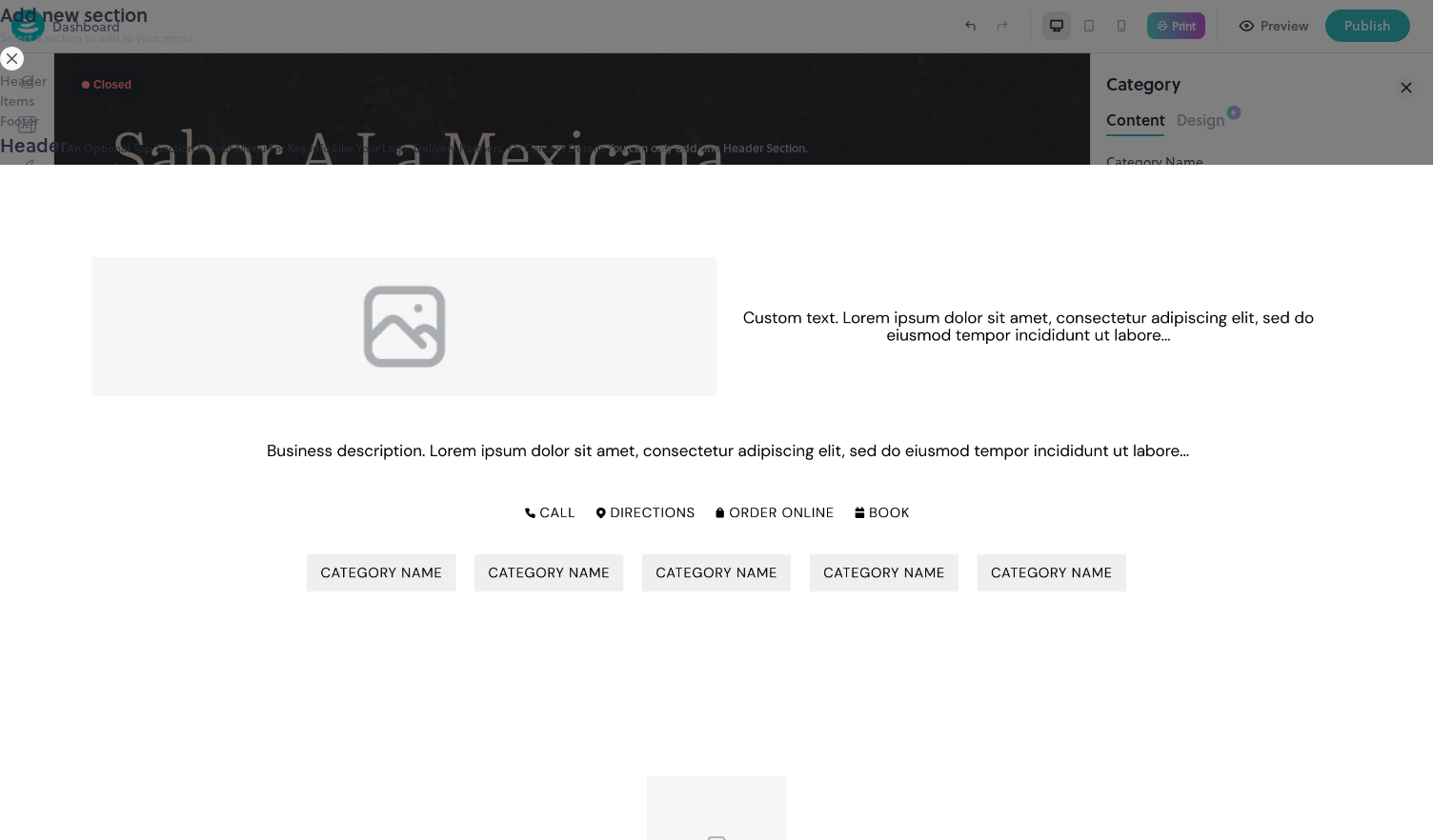
click at [24, 70] on icon at bounding box center [12, 59] width 24 height 24
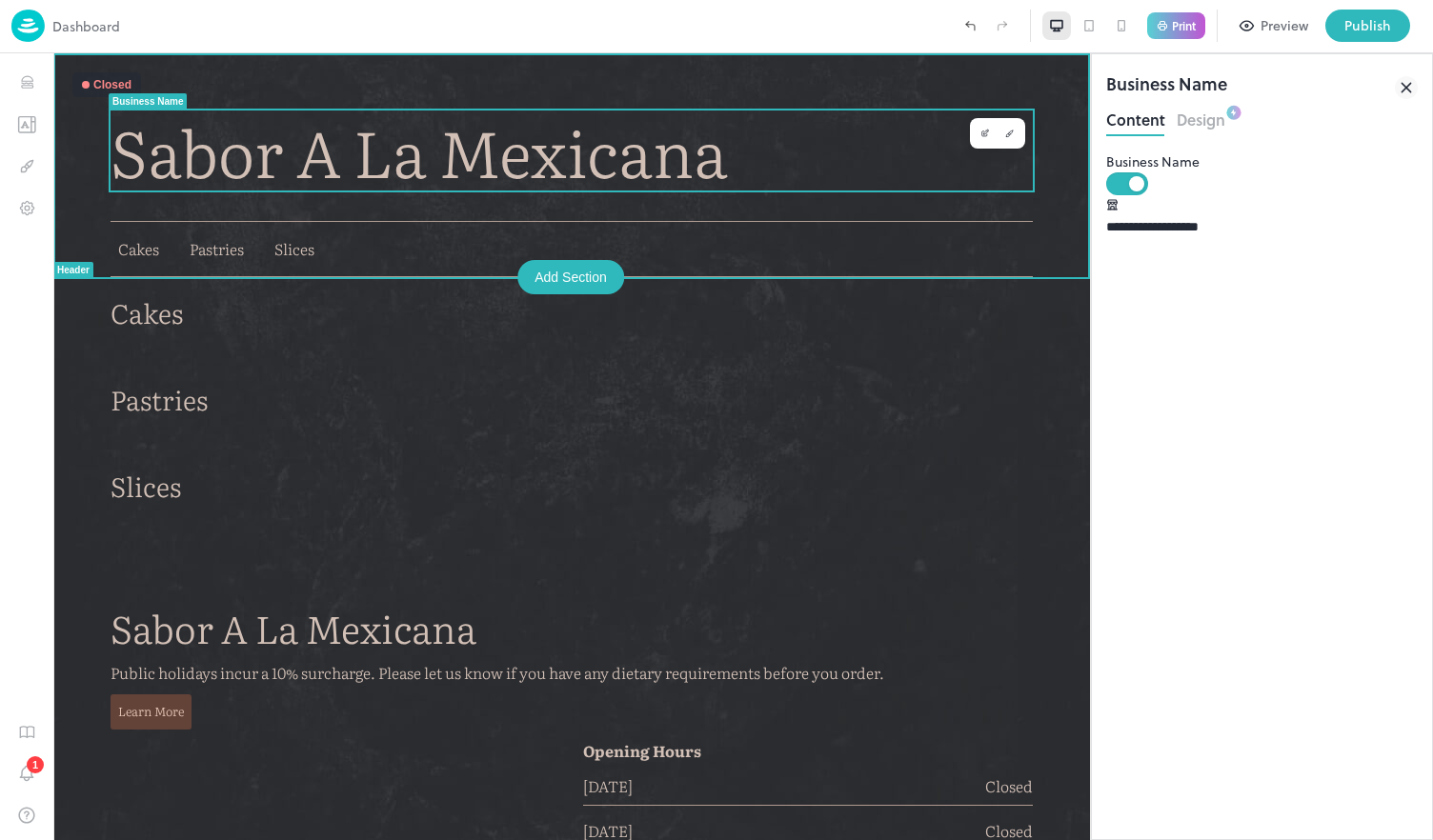
click at [635, 111] on span "Sabor A La Mexicana" at bounding box center [419, 151] width 617 height 80
click at [645, 83] on div "Sabor A La Mexicana Cakes Pastries Slices" at bounding box center [571, 165] width 1037 height 224
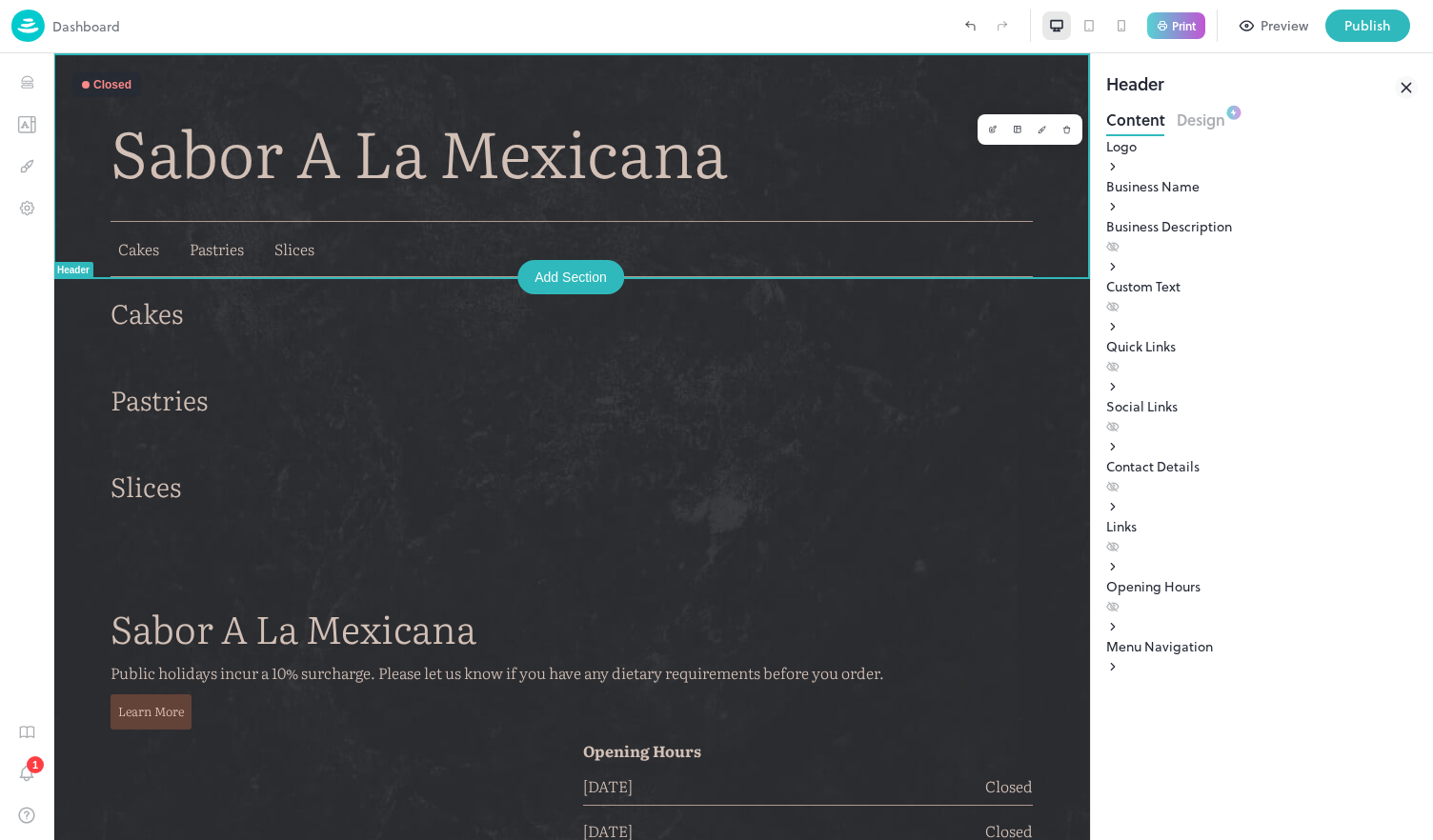
click at [1392, 77] on div "Header" at bounding box center [1262, 87] width 312 height 34
click at [24, 131] on icon "Templates" at bounding box center [26, 124] width 19 height 18
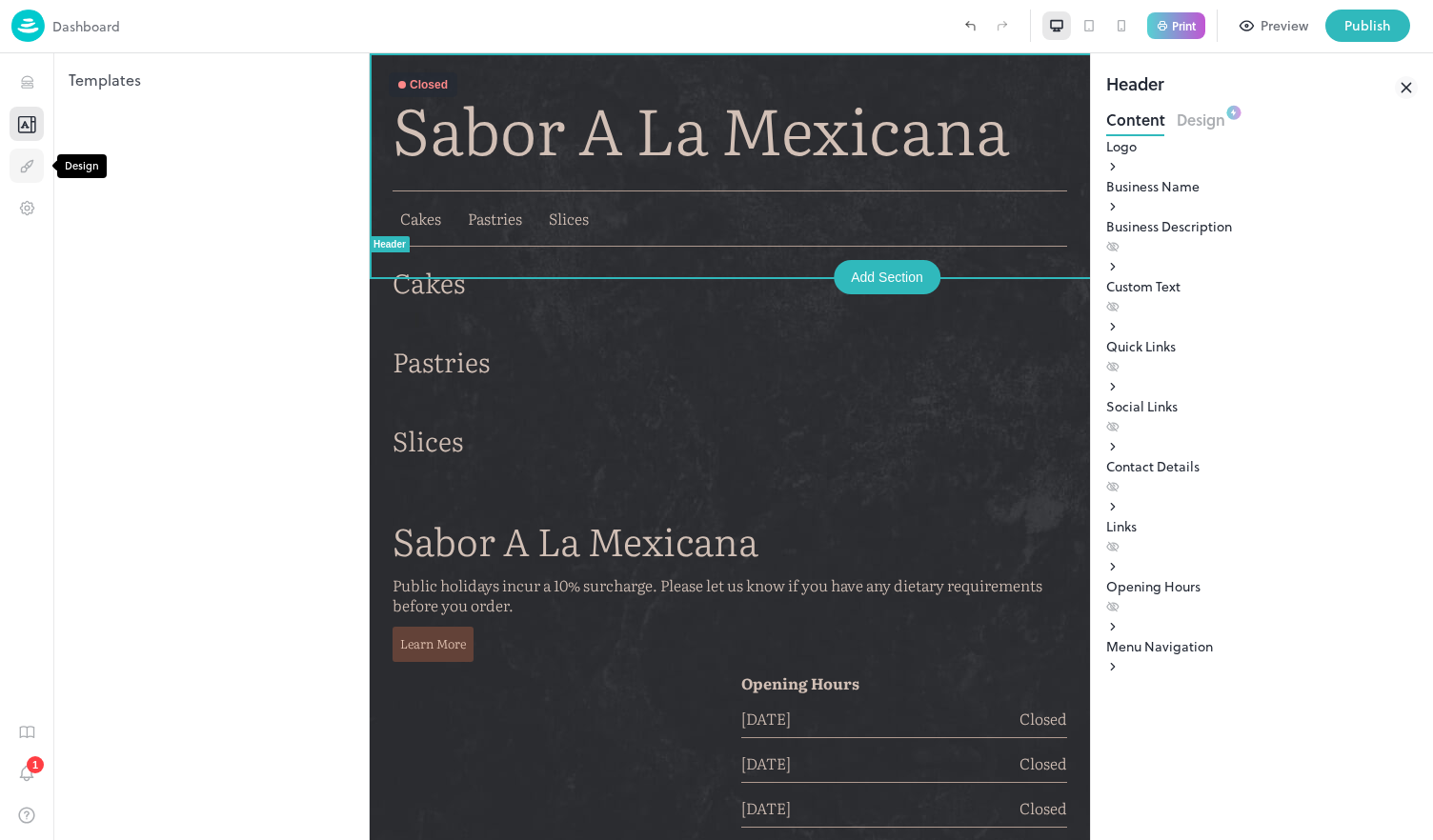
click at [28, 168] on icon "Design" at bounding box center [29, 164] width 7 height 9
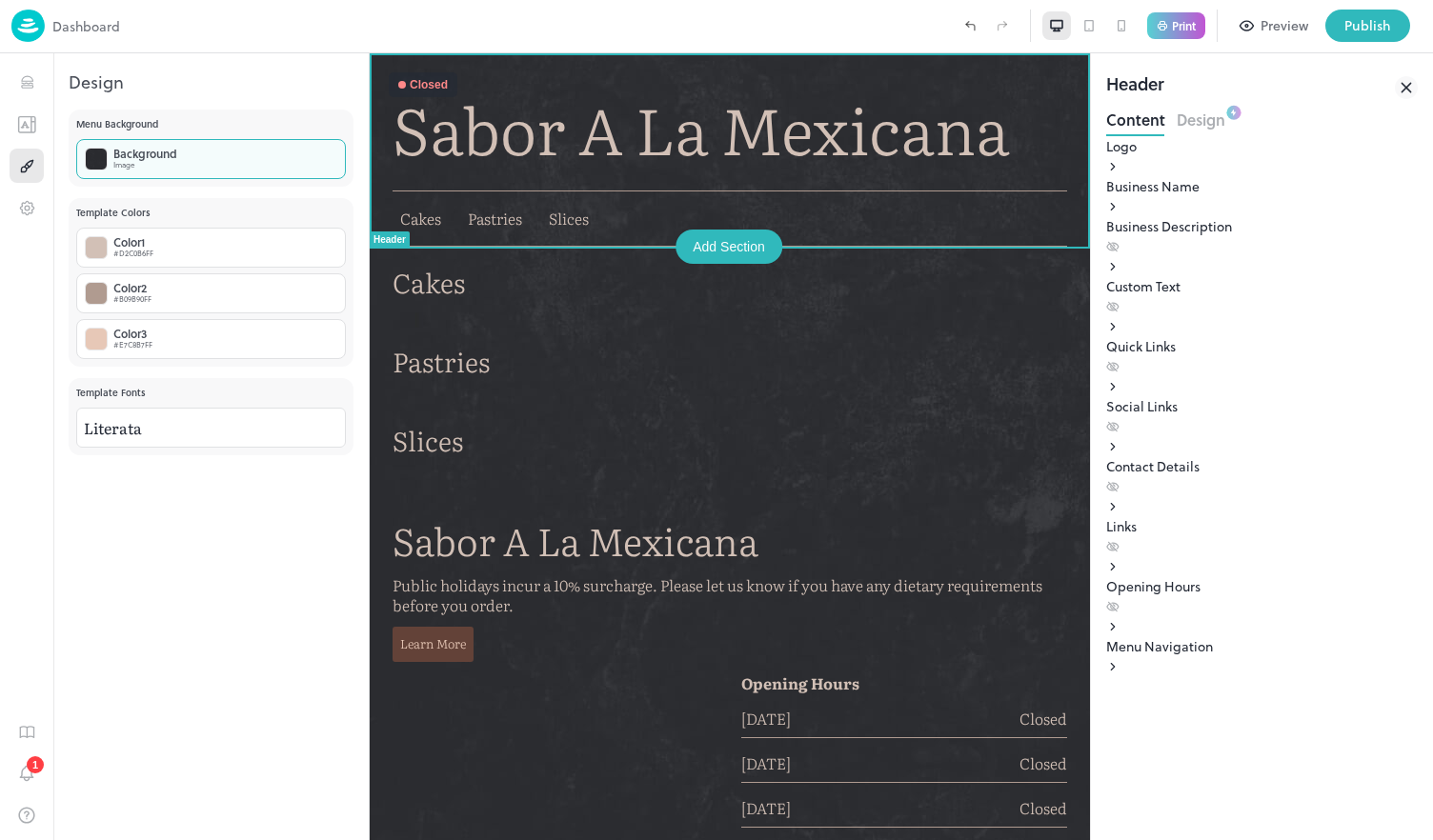
click at [210, 145] on div "Background Image" at bounding box center [211, 159] width 270 height 40
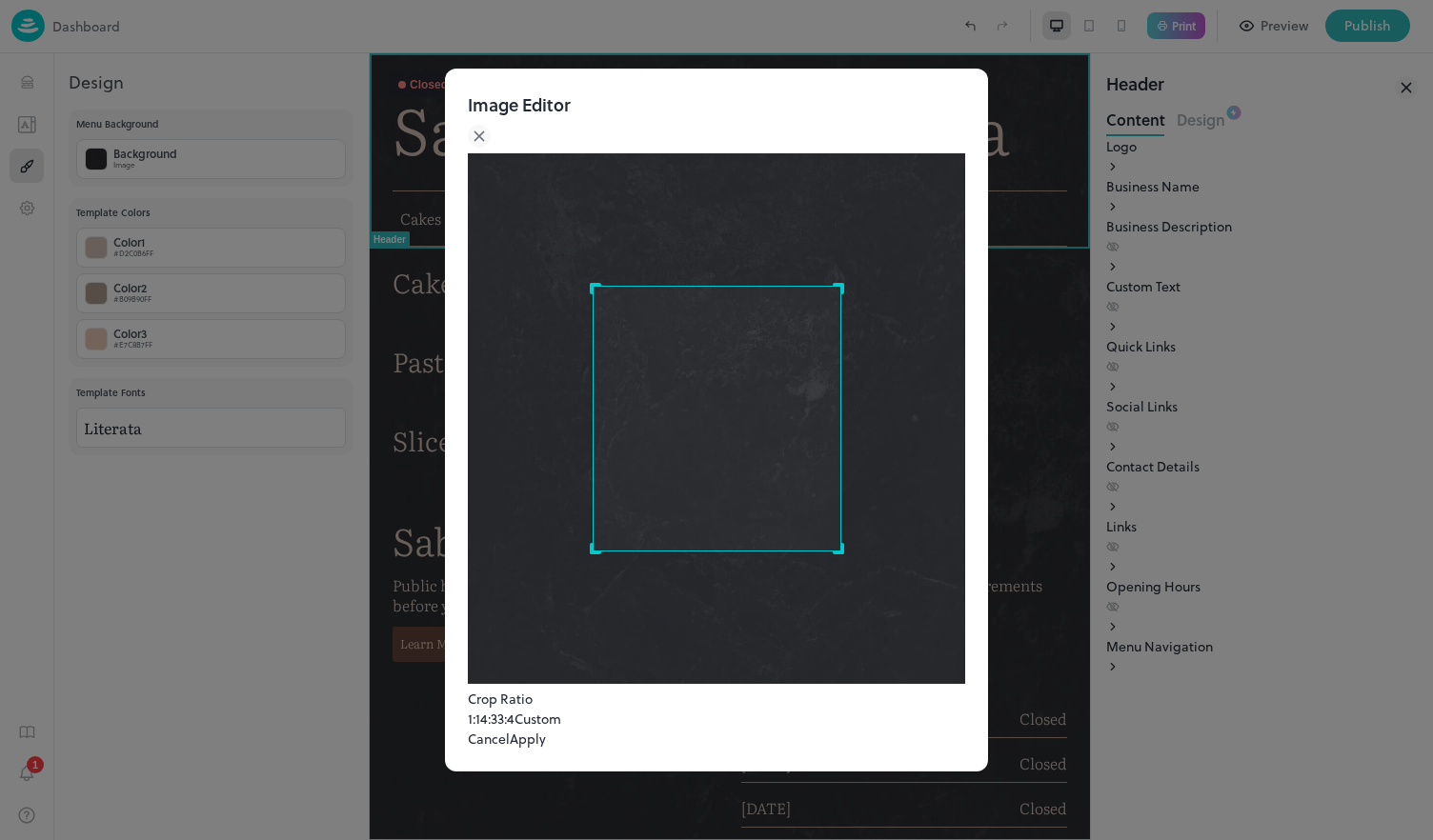
click at [276, 270] on div at bounding box center [716, 420] width 1433 height 840
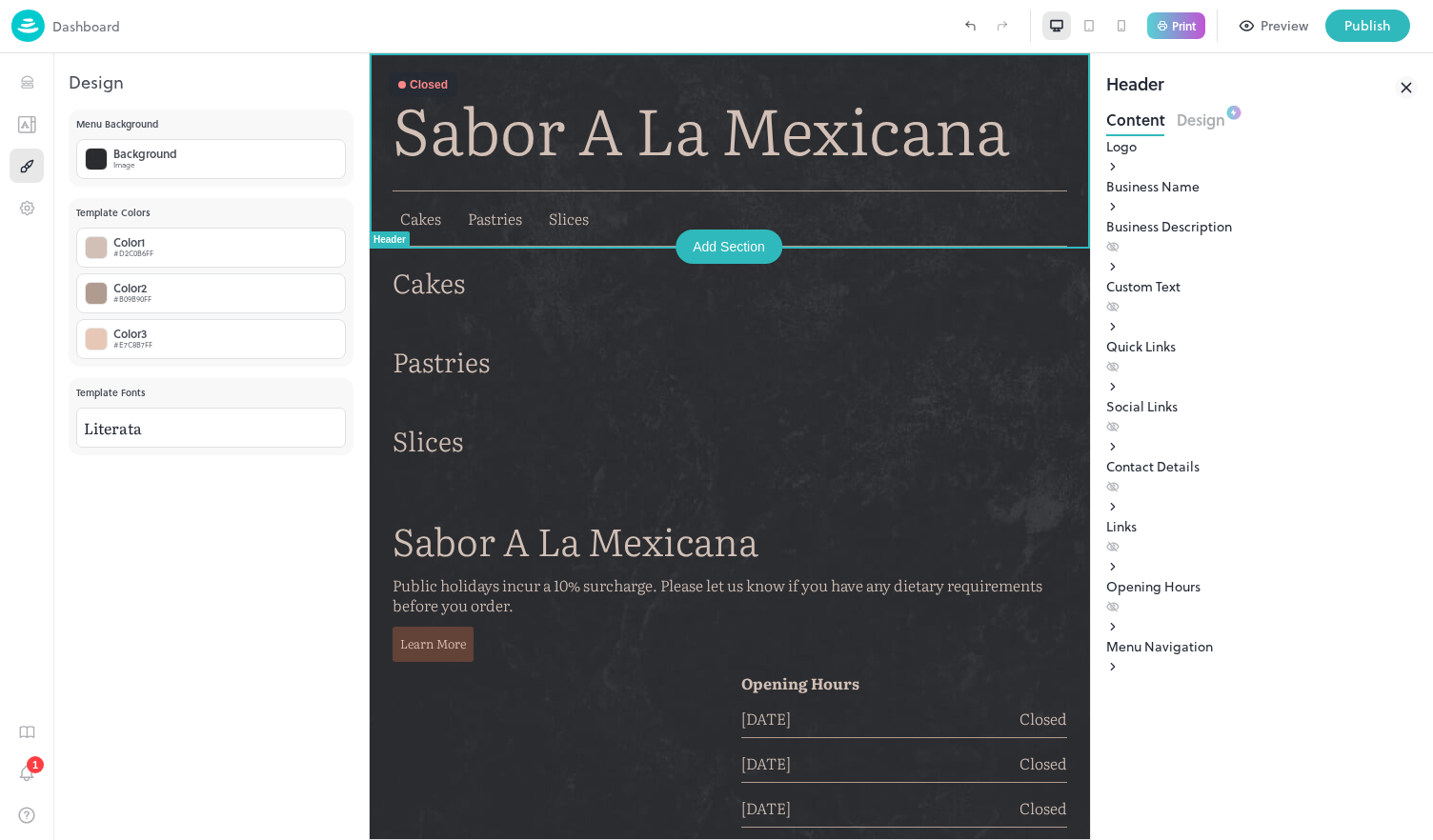
click at [92, 839] on div at bounding box center [716, 840] width 1433 height 0
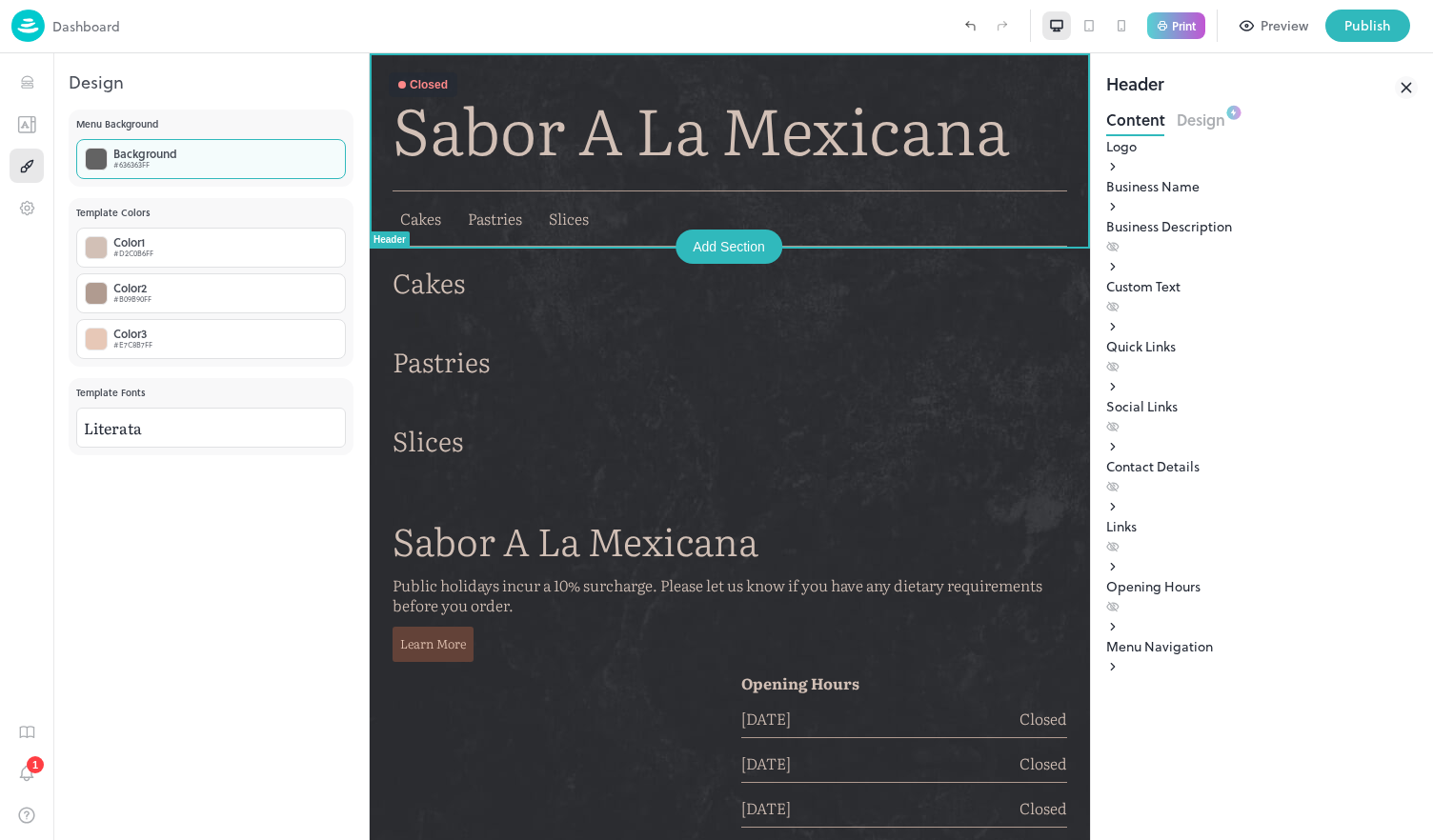
click at [97, 168] on div at bounding box center [96, 159] width 23 height 23
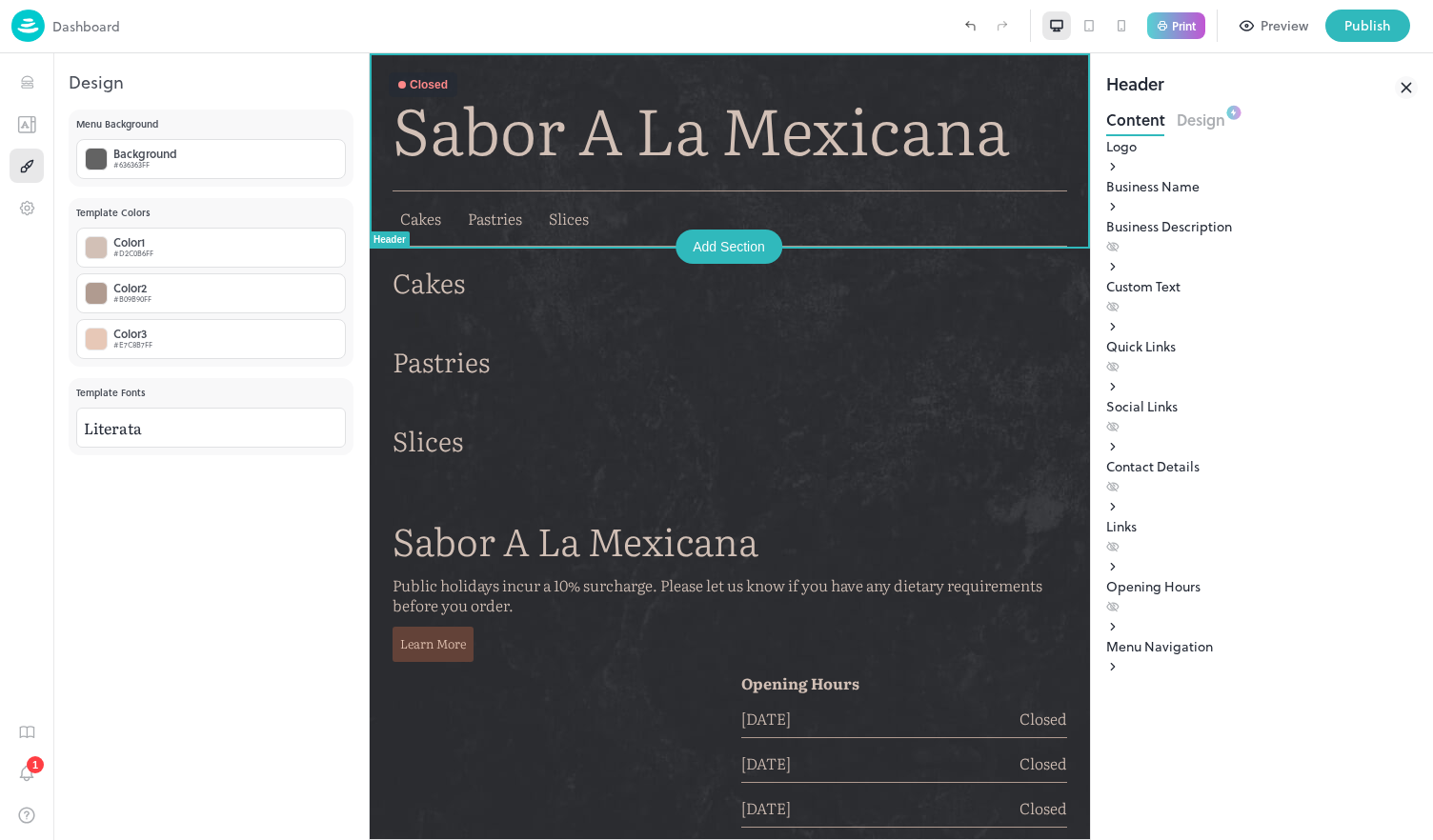
click at [13, 839] on div at bounding box center [716, 840] width 1433 height 0
